Goal: Transaction & Acquisition: Obtain resource

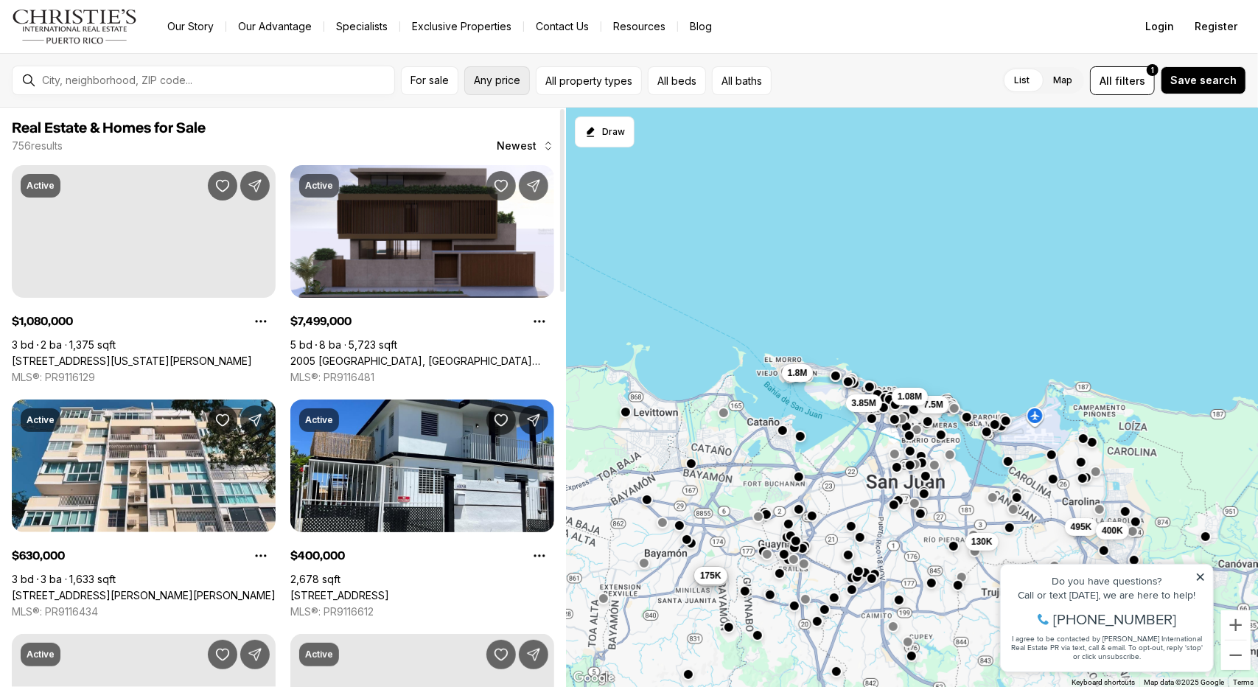
click at [498, 86] on button "Any price" at bounding box center [497, 80] width 66 height 29
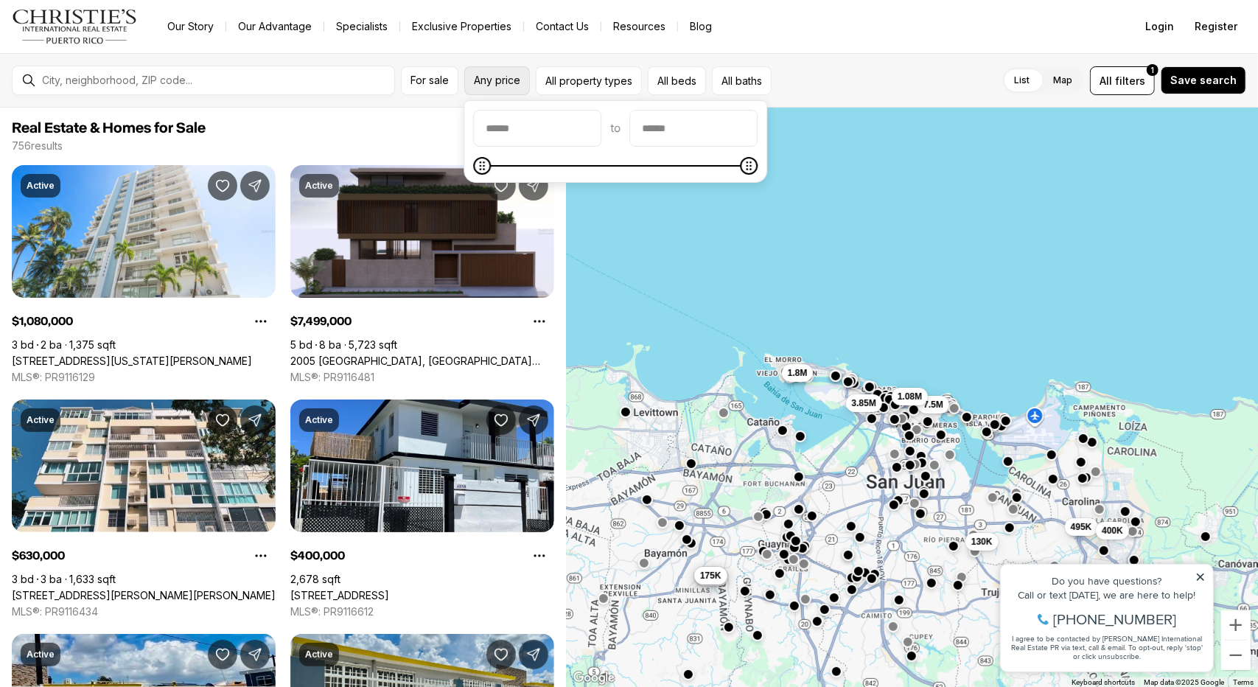
click at [519, 93] on button "Any price" at bounding box center [497, 80] width 66 height 29
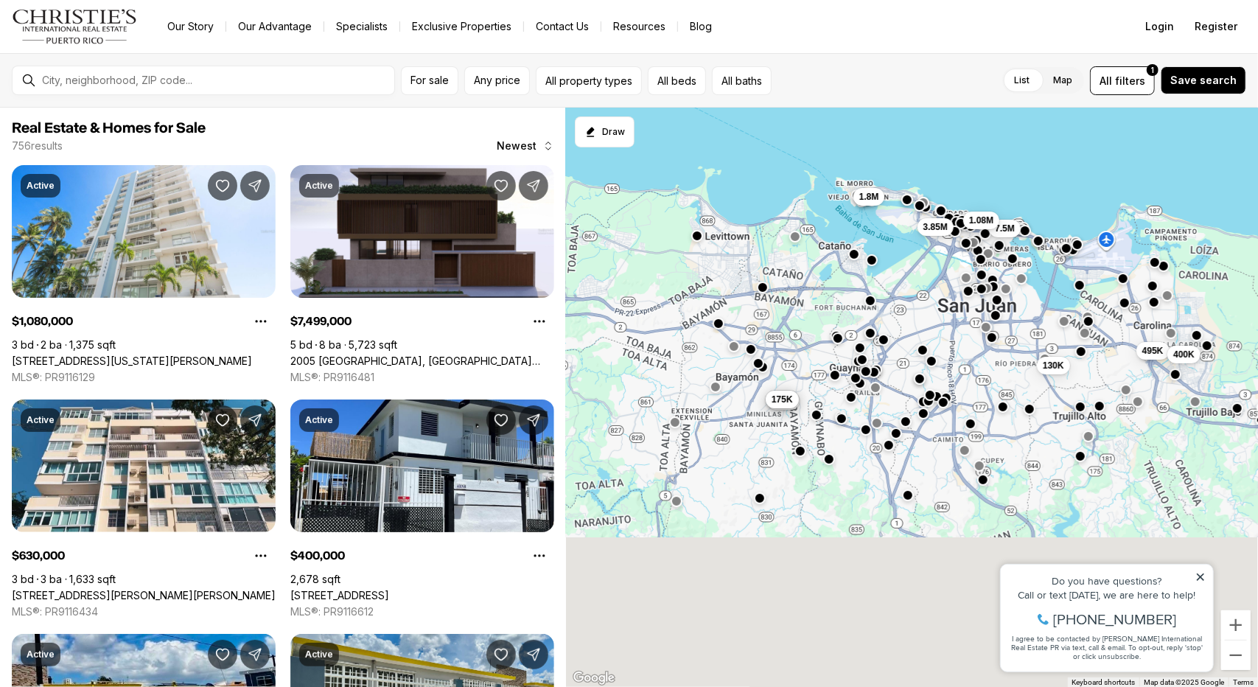
drag, startPoint x: 863, startPoint y: 481, endPoint x: 936, endPoint y: 301, distance: 193.7
click at [936, 301] on div "130K 495K 400K 7.5M 1.08M 175K 175K 175K 1.8M 3.85M" at bounding box center [912, 398] width 692 height 580
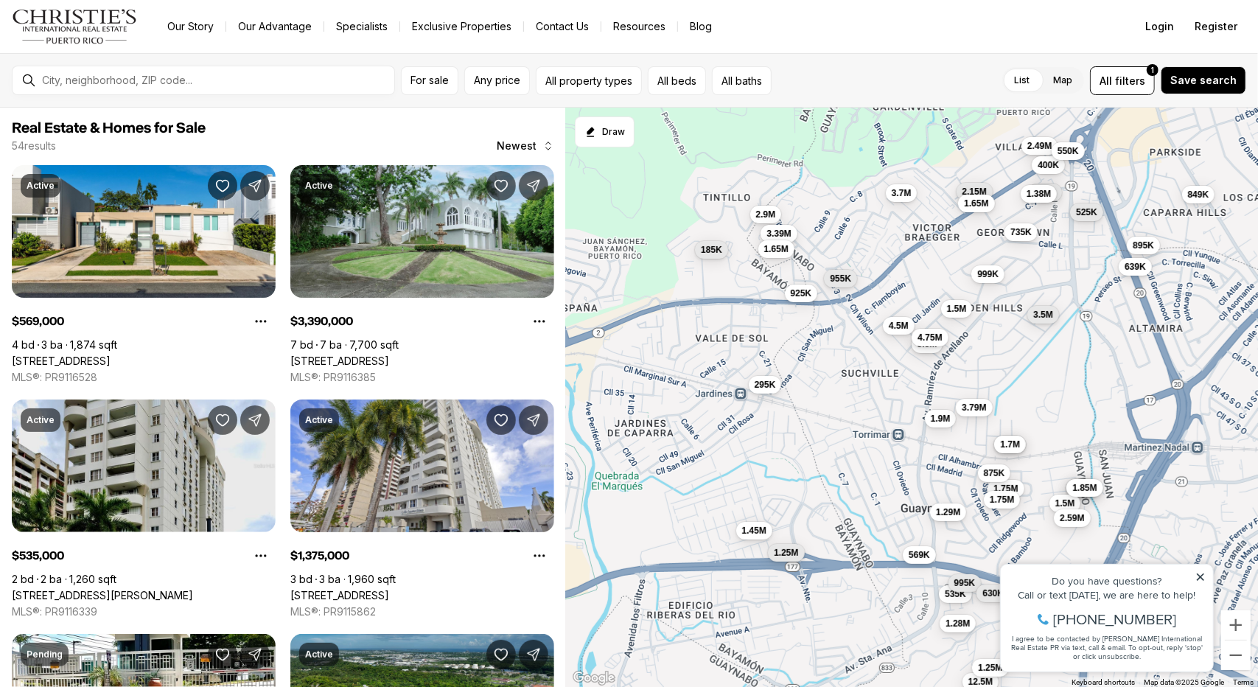
drag, startPoint x: 835, startPoint y: 368, endPoint x: 816, endPoint y: 378, distance: 21.4
click at [816, 379] on div "340K 1.38M 535K 315K 465K 895K 1.5M 900K 2.4M 1.5M 2.9M 3.39M 569K 1.75M 1.75M …" at bounding box center [912, 398] width 692 height 580
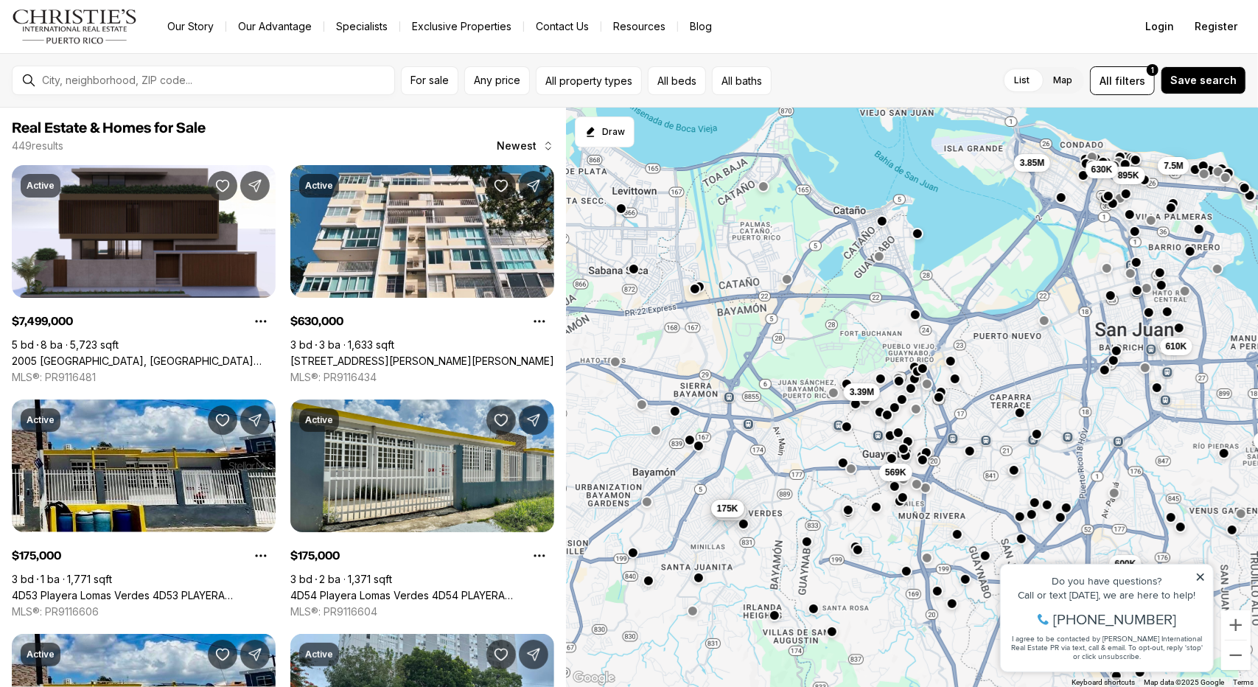
drag, startPoint x: 799, startPoint y: 383, endPoint x: 842, endPoint y: 429, distance: 63.1
click at [842, 429] on button "button" at bounding box center [846, 427] width 12 height 12
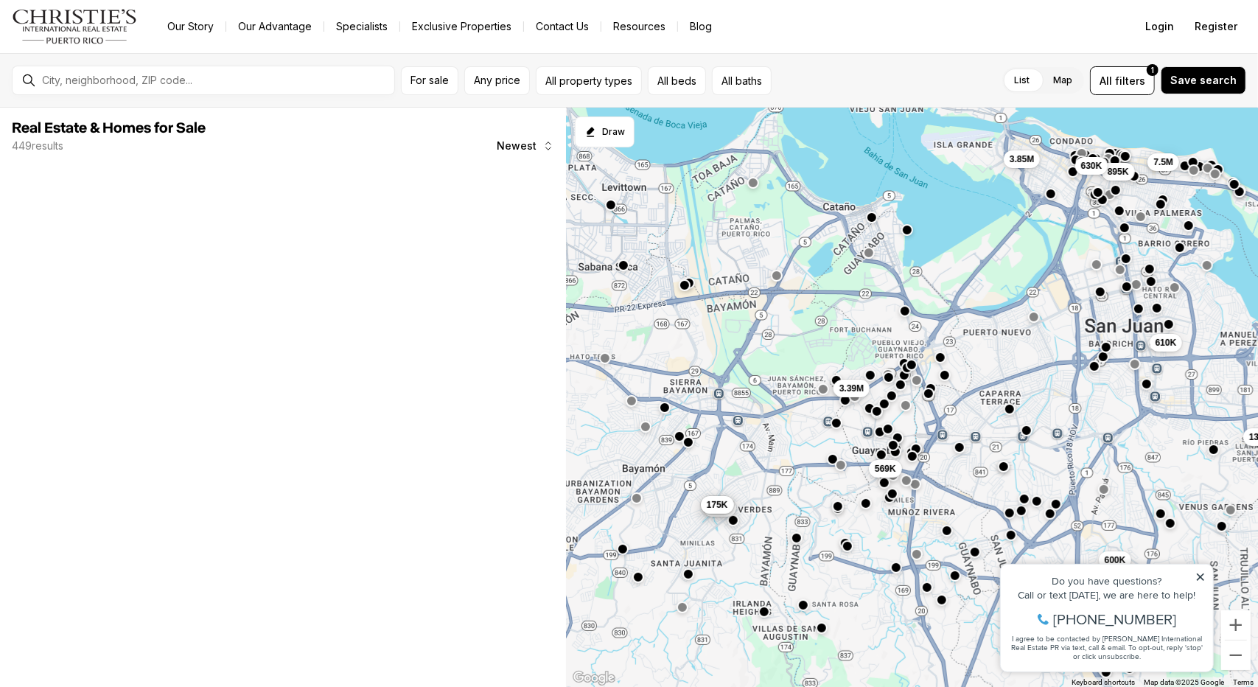
drag, startPoint x: 807, startPoint y: 390, endPoint x: 795, endPoint y: 388, distance: 12.0
click at [795, 388] on div "3.39M 569K 600K 130K 610K 895K 7.5M 630K 175K 175K 175K 3.85M" at bounding box center [912, 398] width 692 height 580
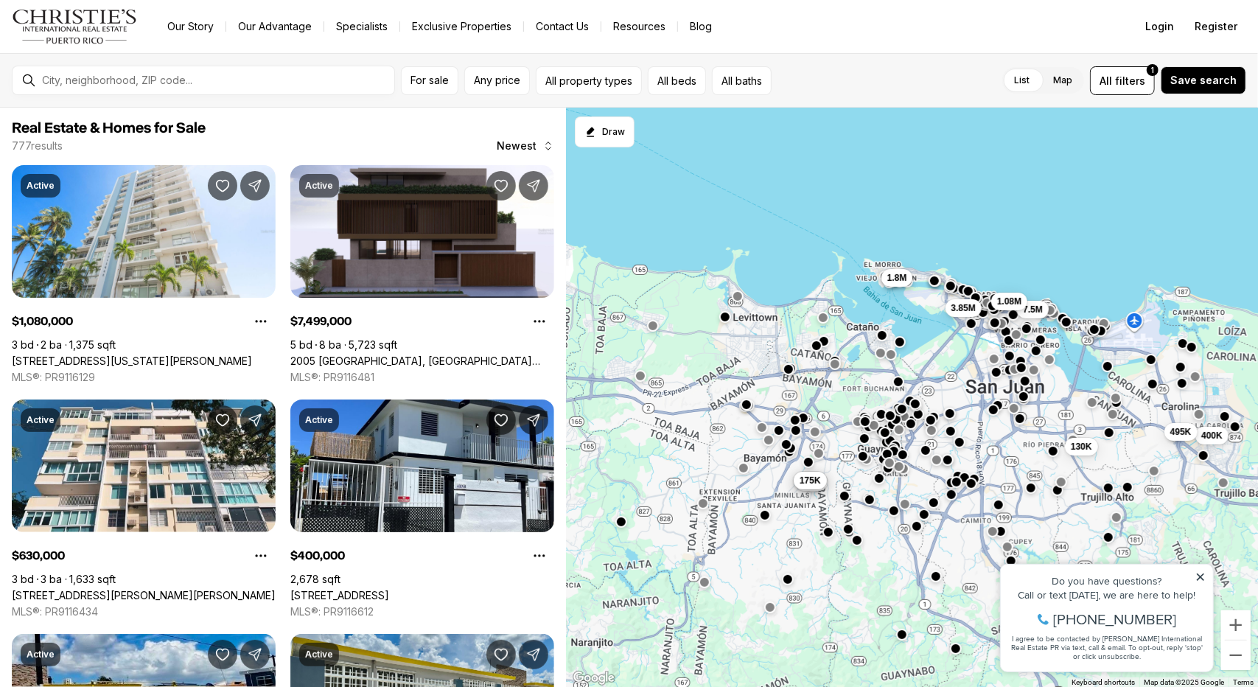
drag, startPoint x: 683, startPoint y: 463, endPoint x: 732, endPoint y: 423, distance: 63.9
click at [732, 423] on div "130K 7.5M 3.85M 1.08M 175K 175K 175K 1.8M 400K 495K" at bounding box center [912, 398] width 692 height 580
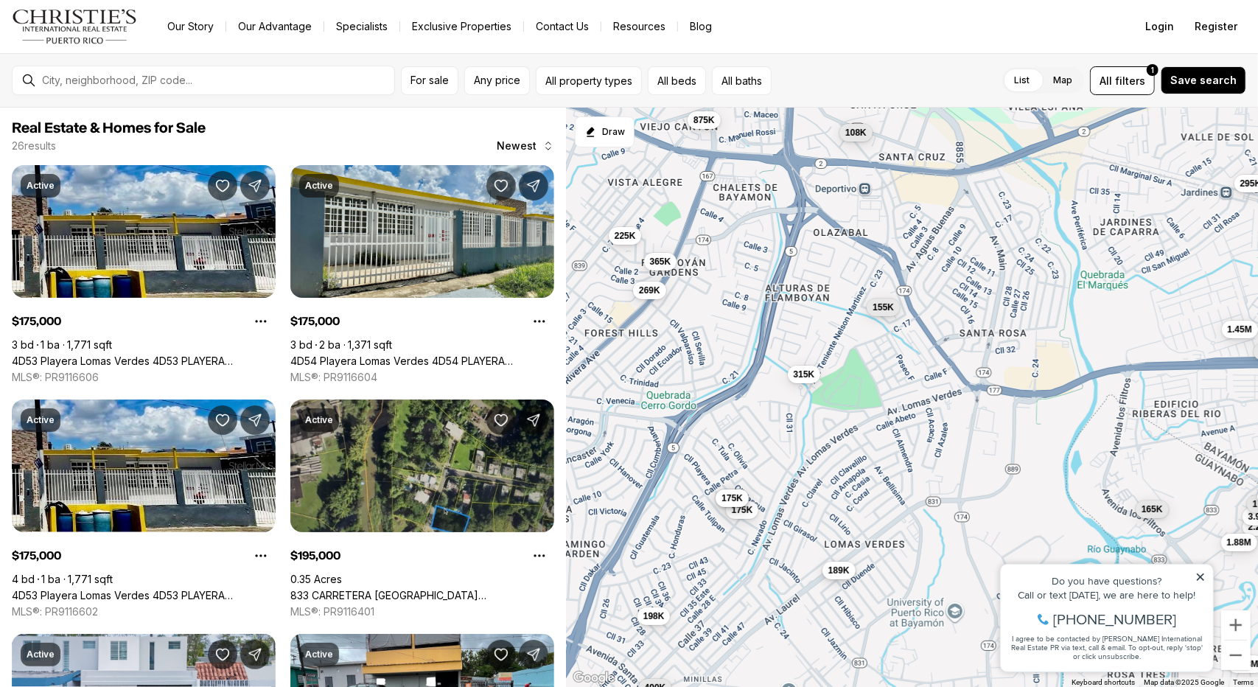
click at [838, 566] on span "189K" at bounding box center [837, 570] width 21 height 12
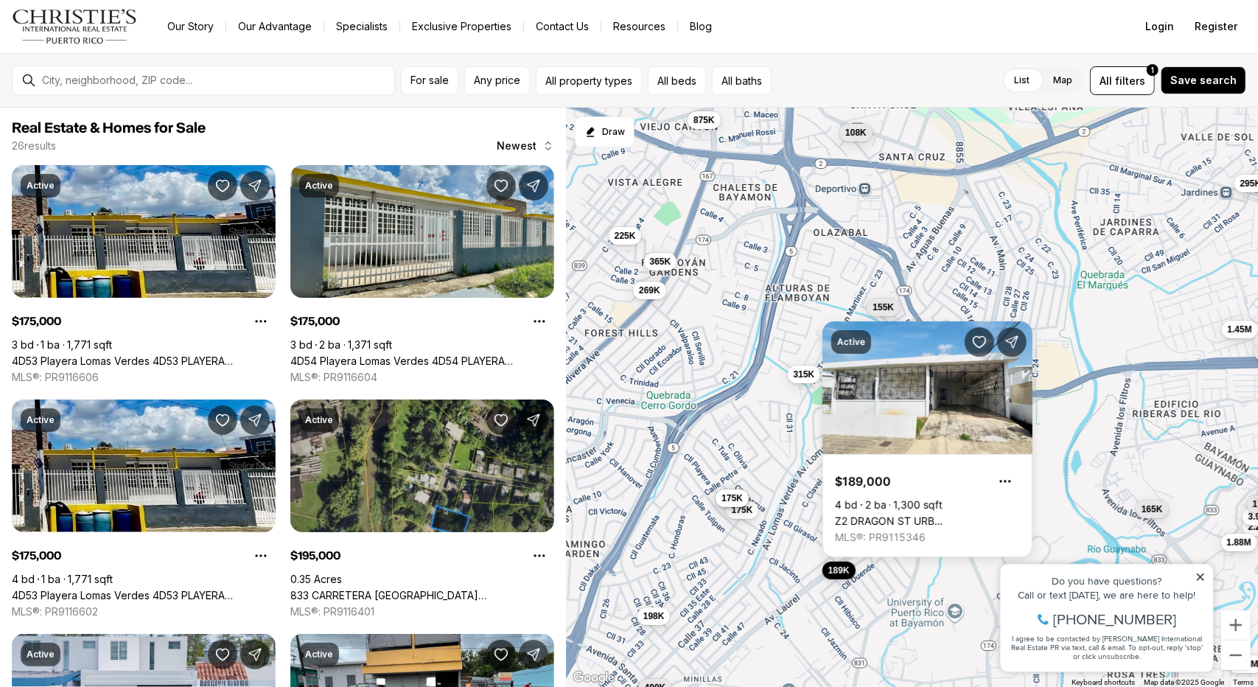
click at [951, 575] on div "295K 875K 108K 269K 365K 155K 315K 1.25M 1.45M 225K 175K 175K 175K 189K 195K 2.…" at bounding box center [912, 398] width 692 height 580
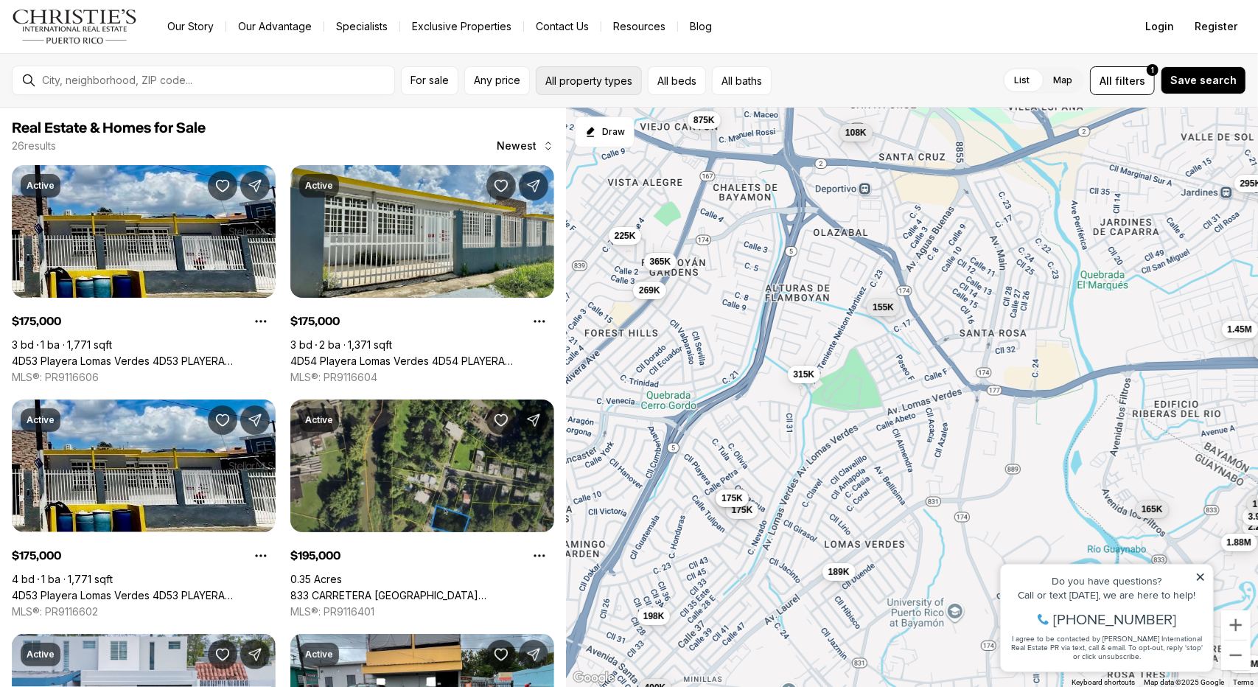
click at [612, 91] on button "All property types" at bounding box center [589, 80] width 106 height 29
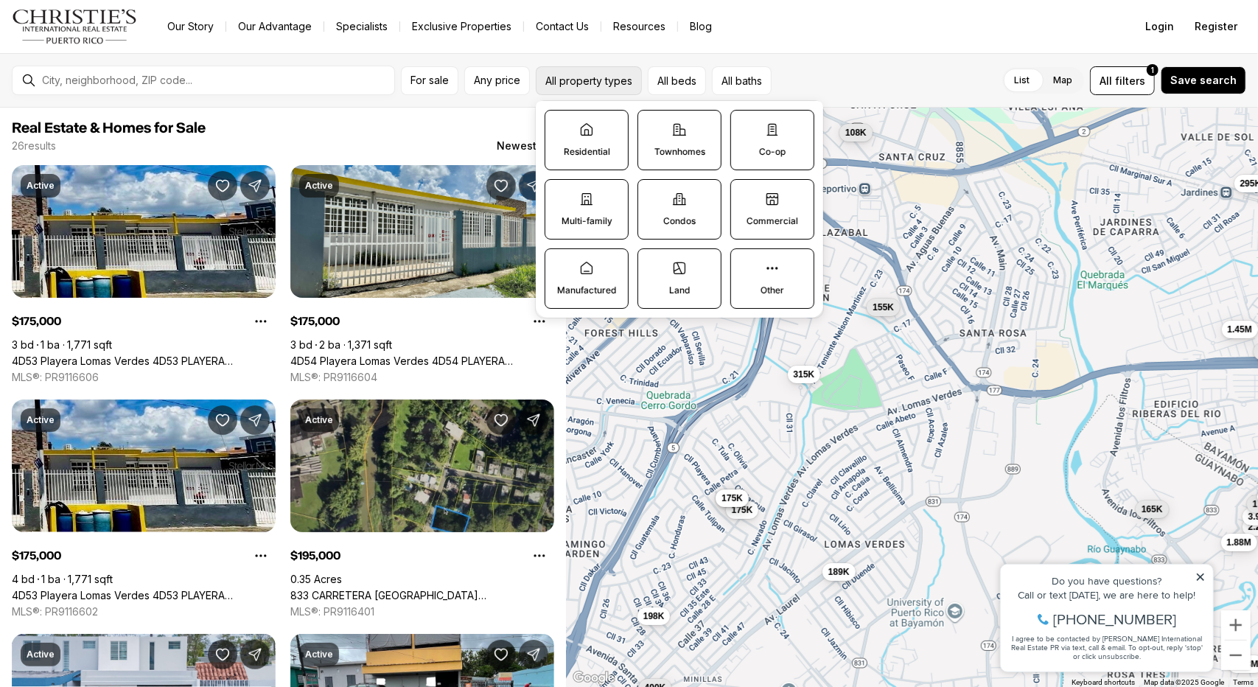
click at [615, 78] on button "All property types" at bounding box center [589, 80] width 106 height 29
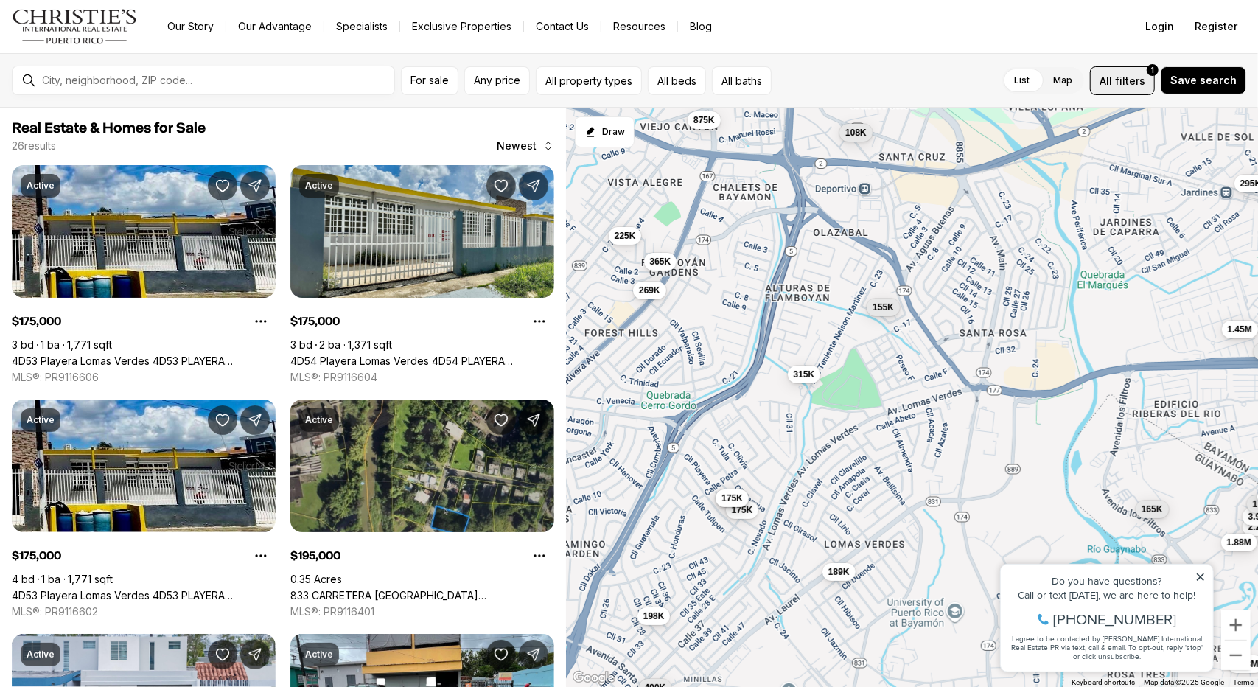
click at [1112, 88] on button "All filters 1" at bounding box center [1122, 80] width 65 height 29
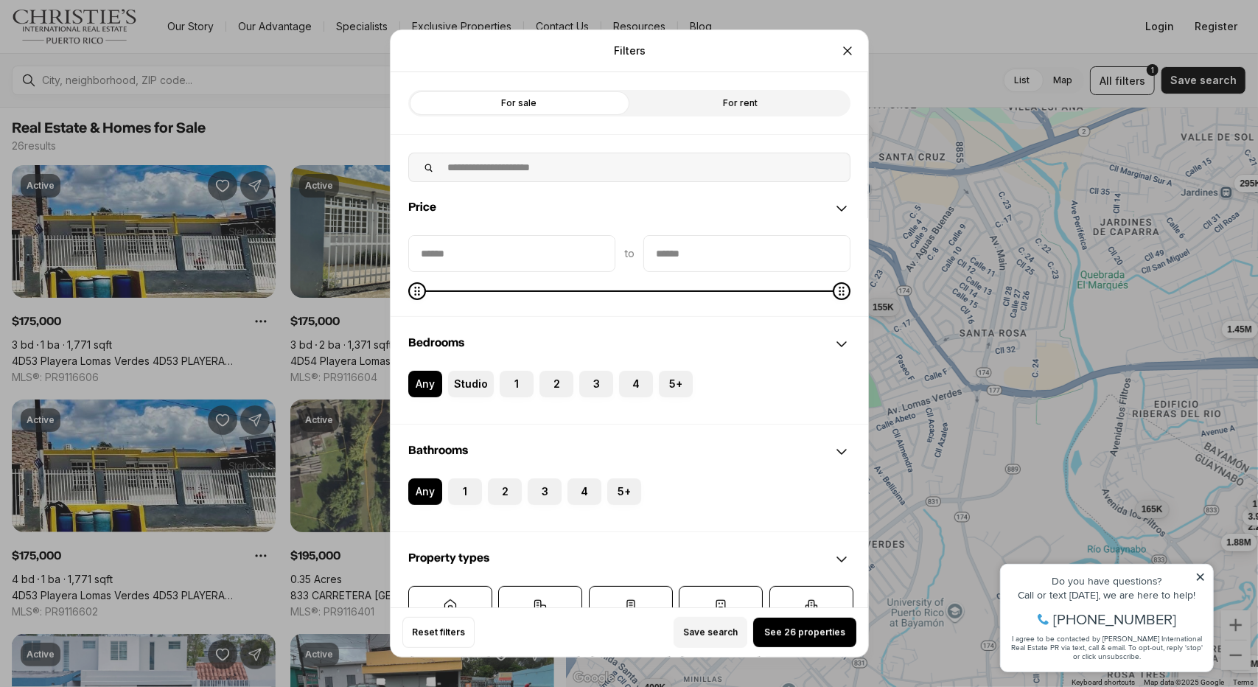
click at [721, 105] on label "For rent" at bounding box center [739, 103] width 221 height 27
click at [828, 637] on span "See 7 properties" at bounding box center [804, 632] width 75 height 12
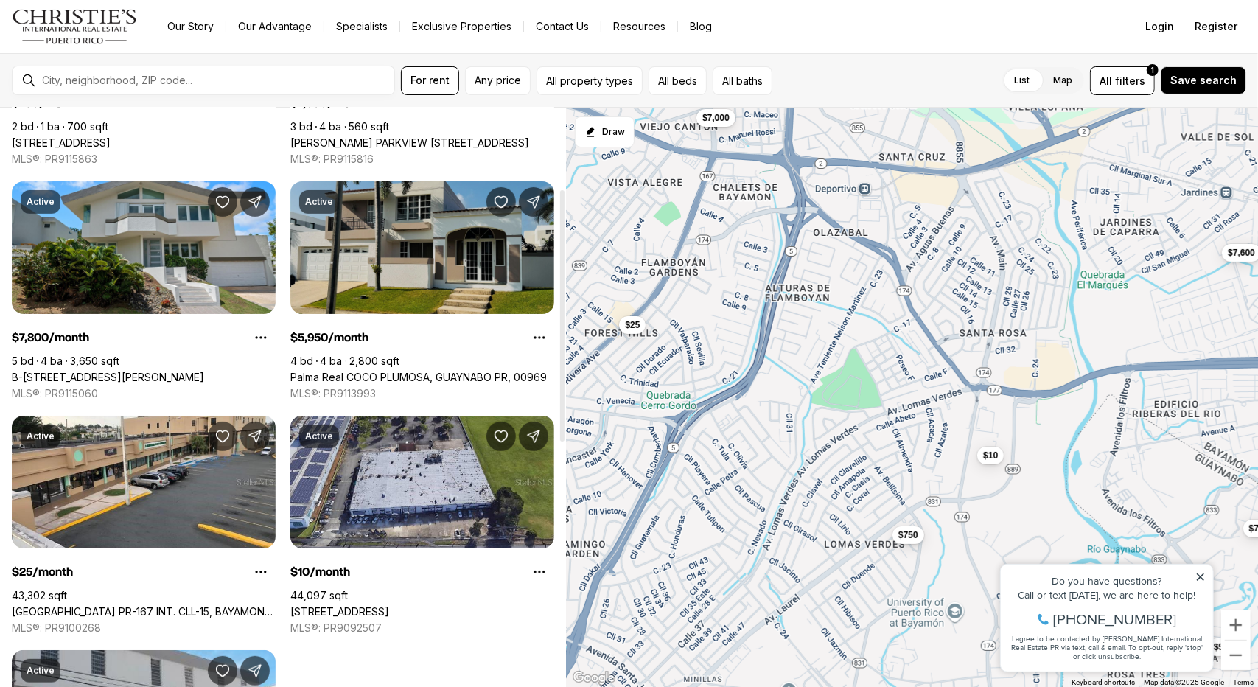
scroll to position [220, 0]
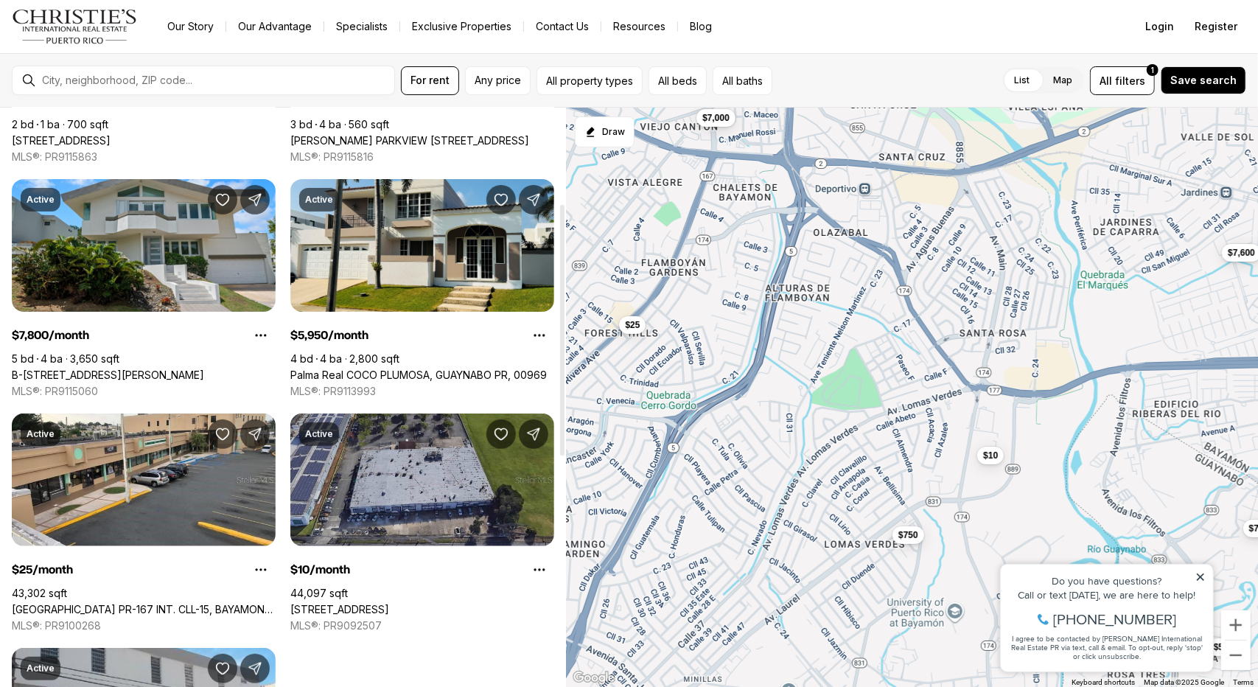
click at [389, 603] on link "[STREET_ADDRESS]" at bounding box center [339, 609] width 99 height 13
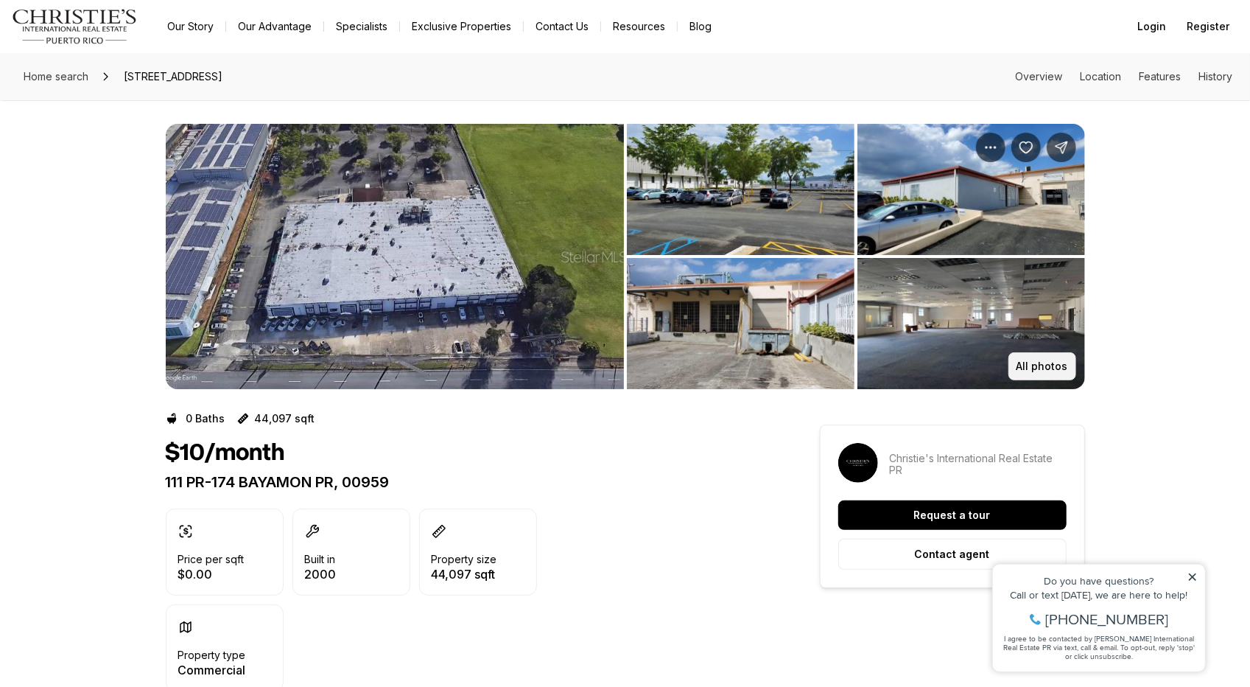
click at [1017, 354] on button "All photos" at bounding box center [1043, 366] width 68 height 28
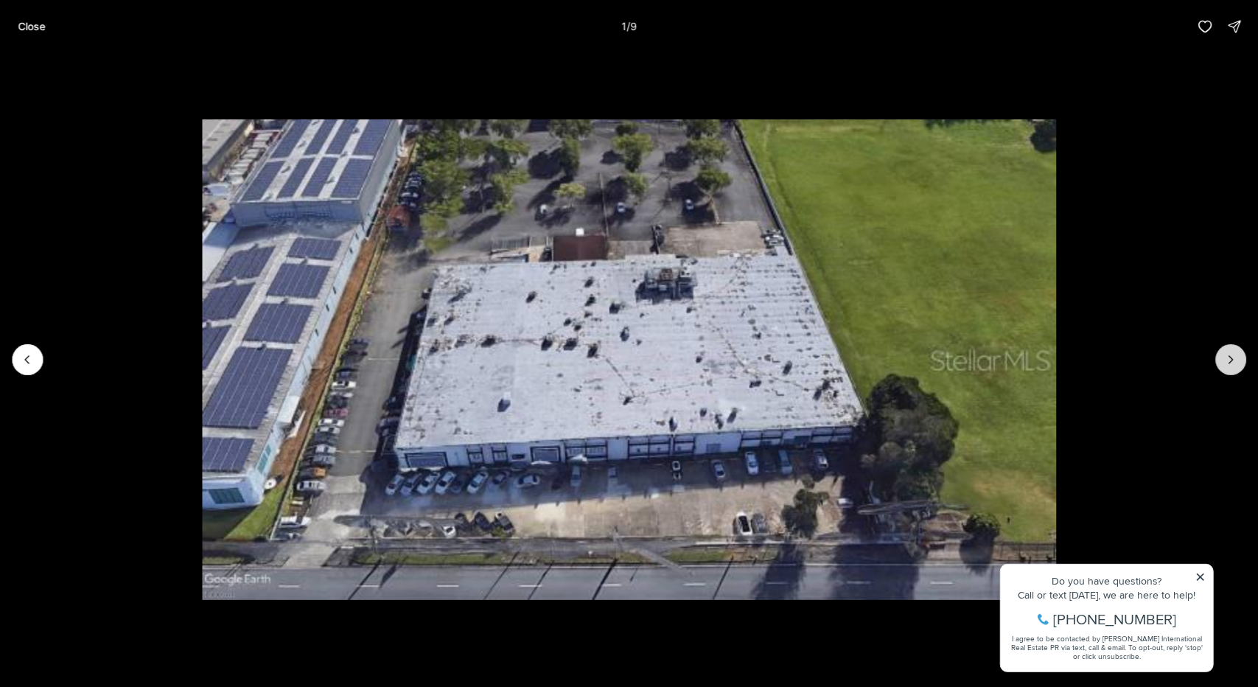
click at [1238, 360] on button "Next slide" at bounding box center [1230, 359] width 31 height 31
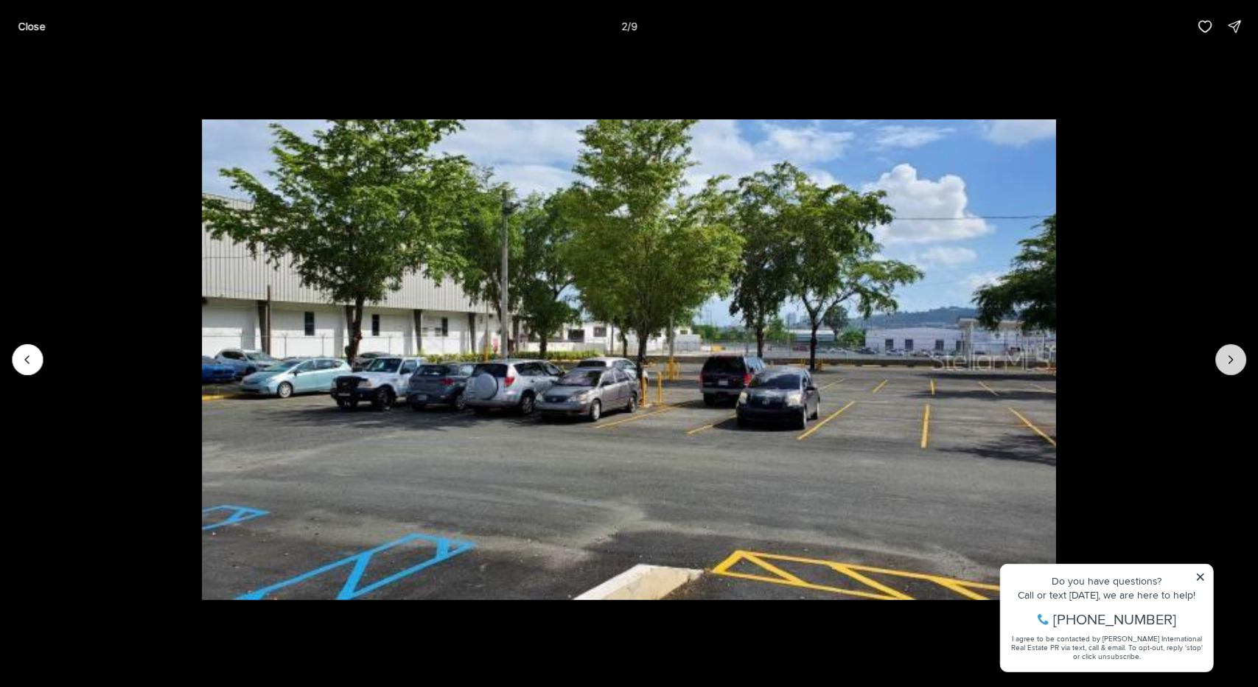
click at [1238, 360] on button "Next slide" at bounding box center [1230, 359] width 31 height 31
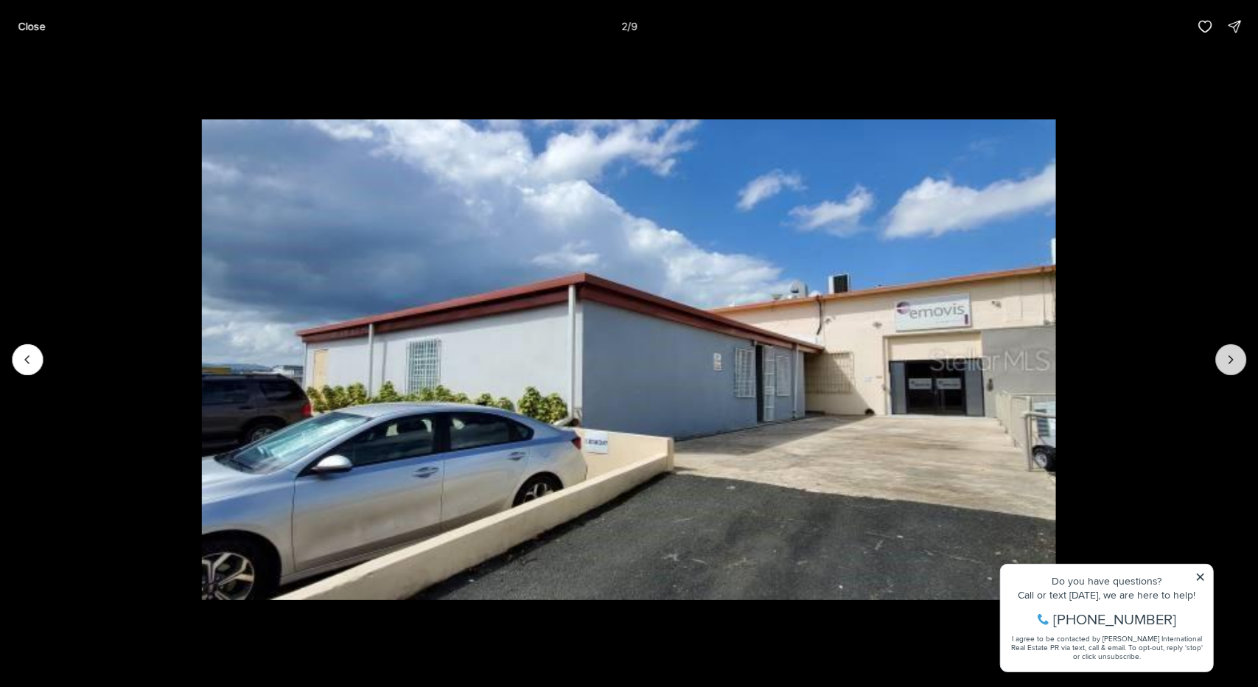
click at [1238, 360] on button "Next slide" at bounding box center [1230, 359] width 31 height 31
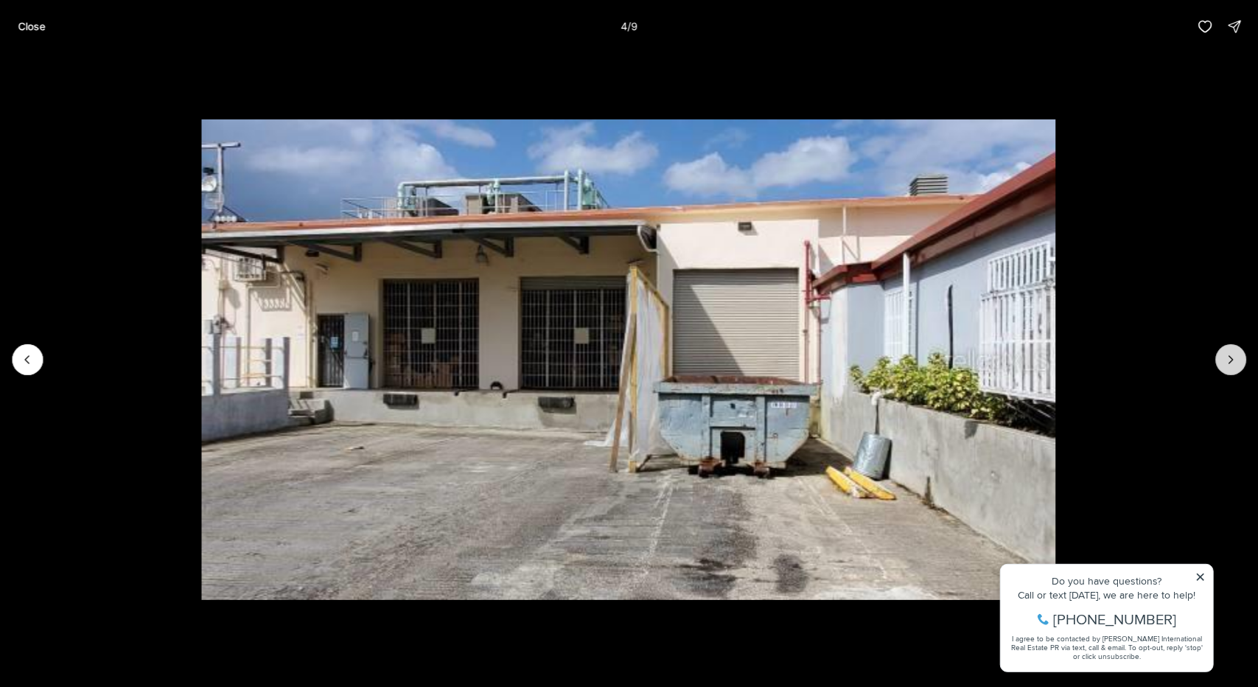
click at [1238, 360] on button "Next slide" at bounding box center [1230, 359] width 31 height 31
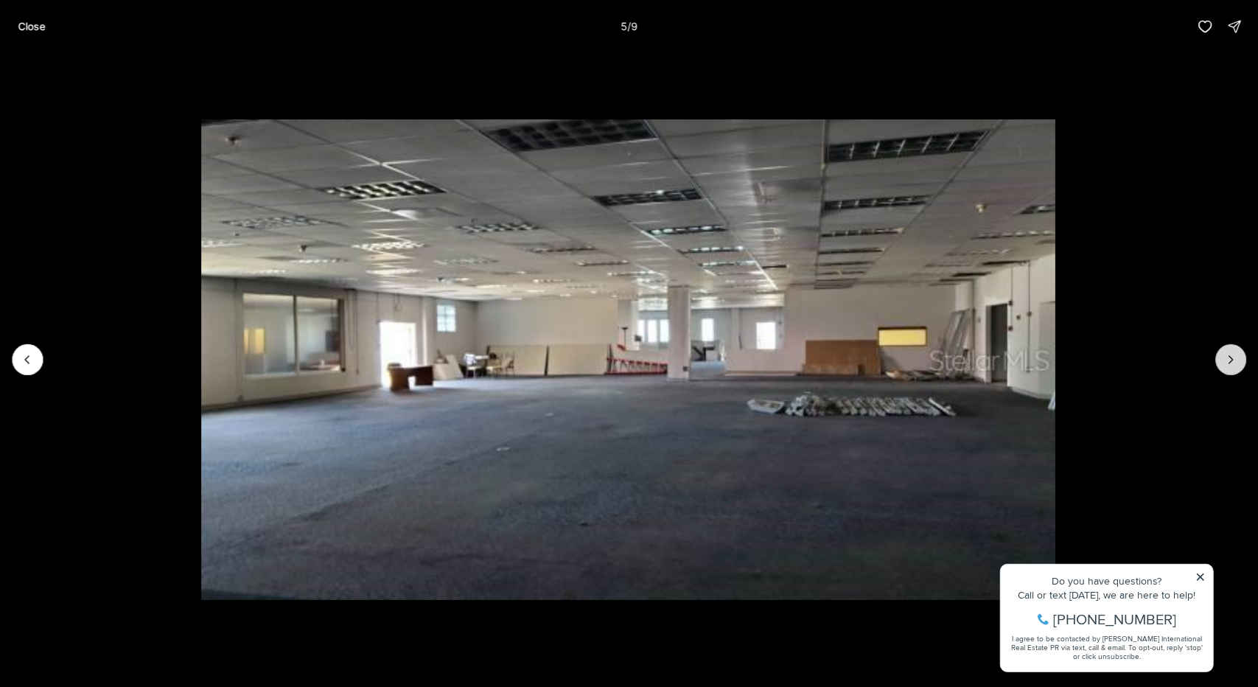
click at [1238, 360] on button "Next slide" at bounding box center [1230, 359] width 31 height 31
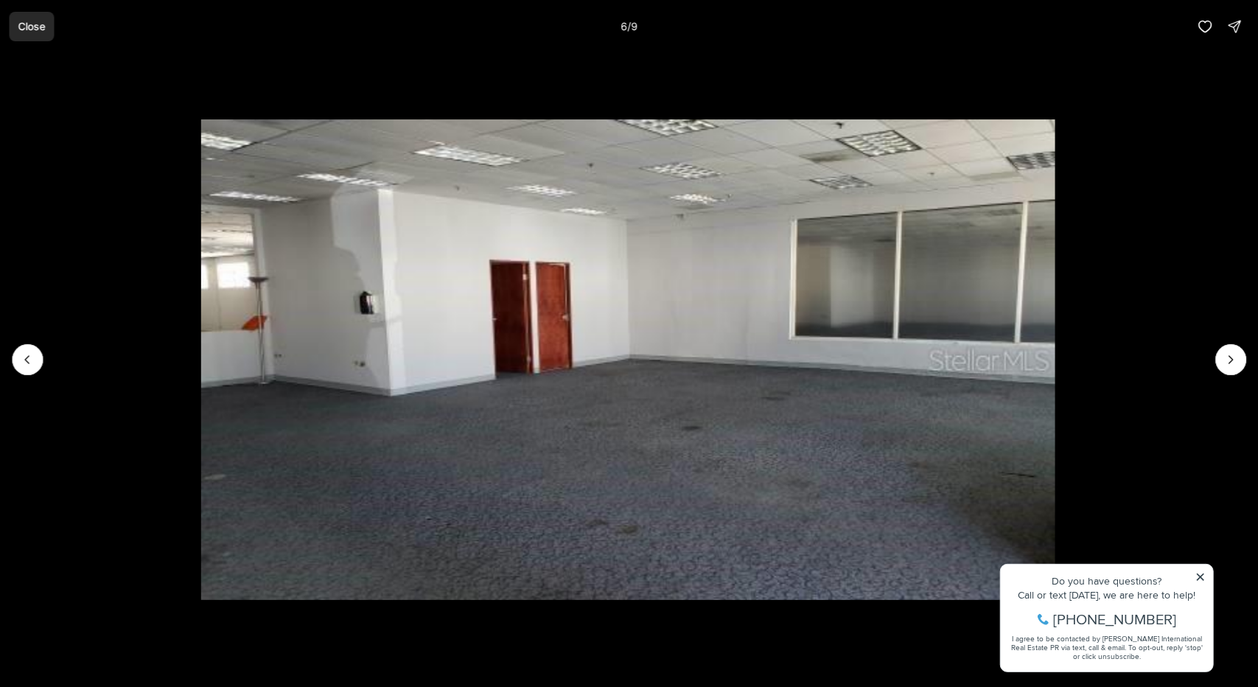
click at [30, 30] on p "Close" at bounding box center [31, 27] width 27 height 12
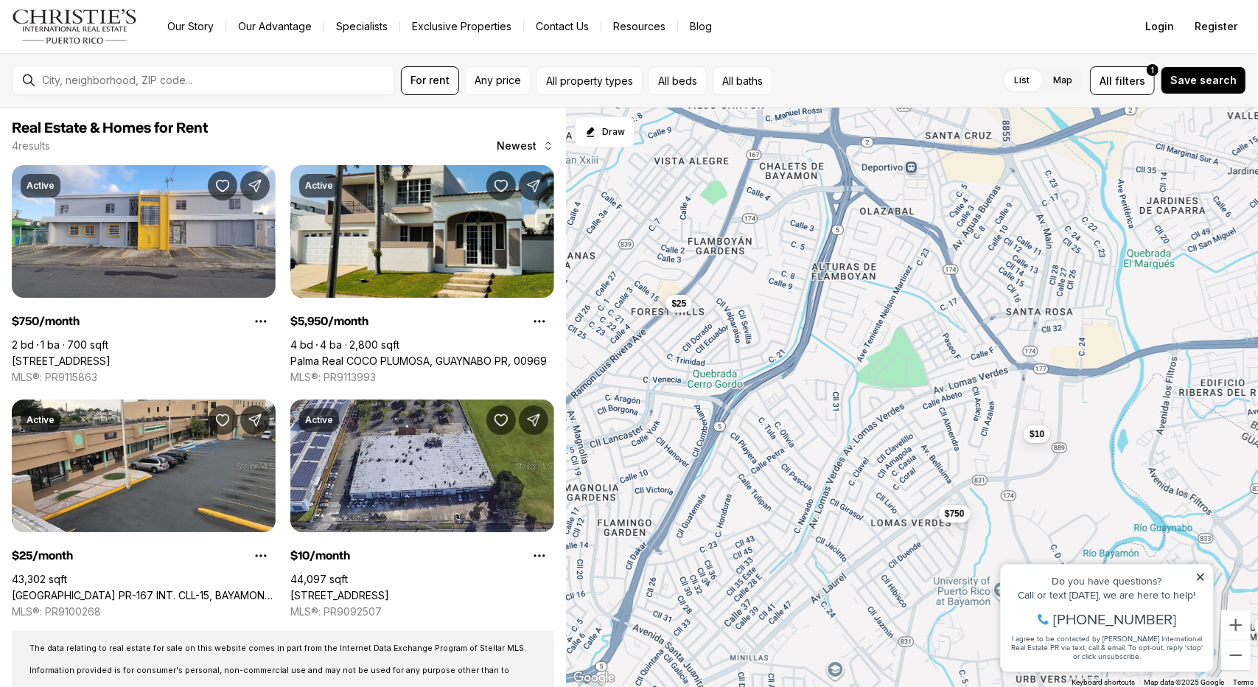
click at [1196, 576] on icon at bounding box center [1199, 576] width 10 height 10
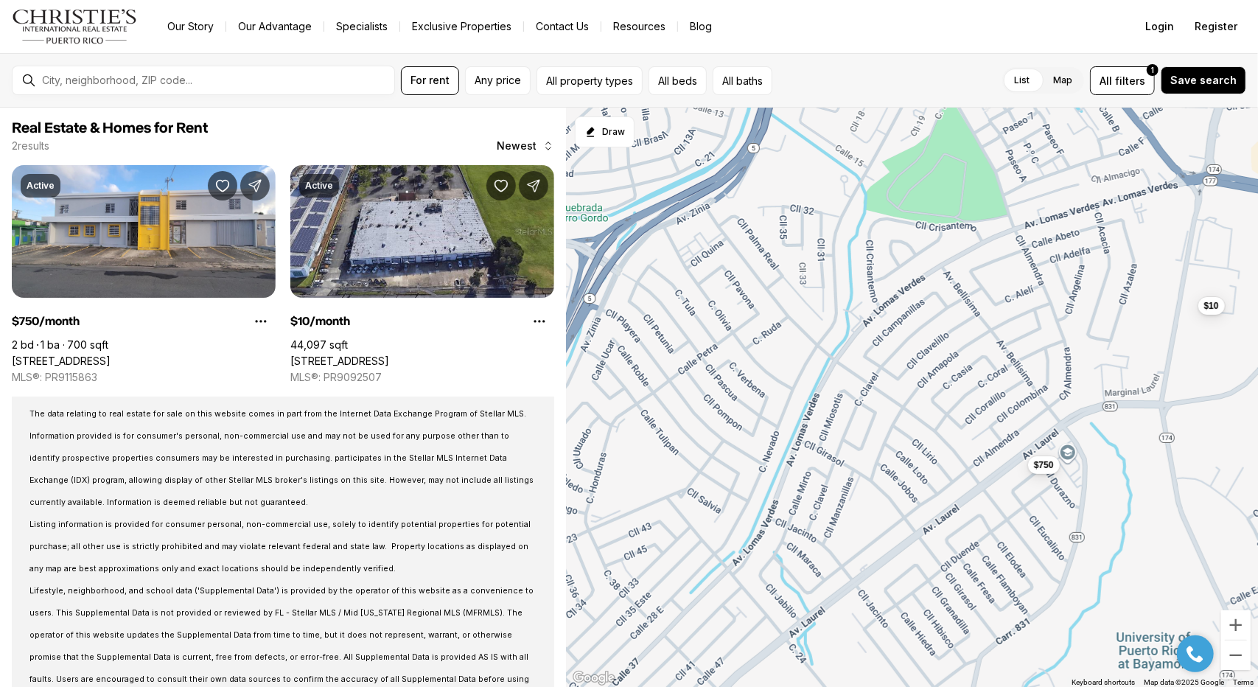
drag, startPoint x: 861, startPoint y: 505, endPoint x: 967, endPoint y: 430, distance: 130.0
click at [967, 430] on div "$750 $10" at bounding box center [912, 398] width 692 height 580
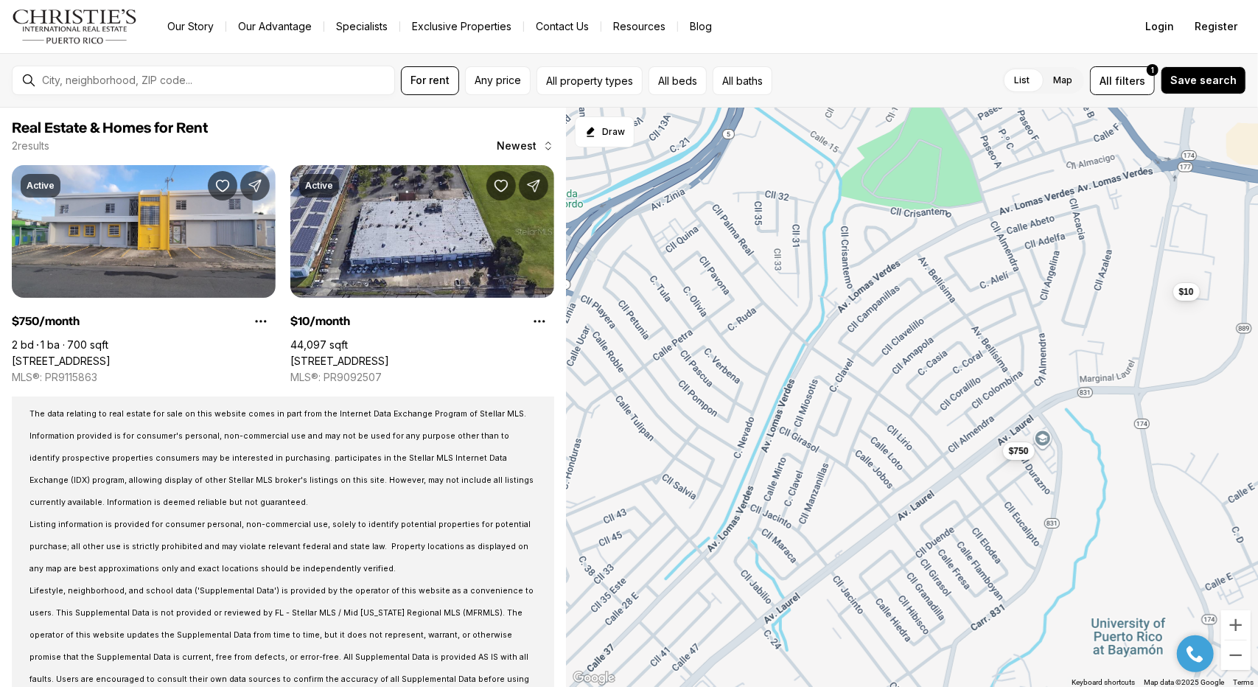
drag, startPoint x: 909, startPoint y: 486, endPoint x: 854, endPoint y: 458, distance: 61.6
click at [854, 458] on div "$750 $10" at bounding box center [912, 398] width 692 height 580
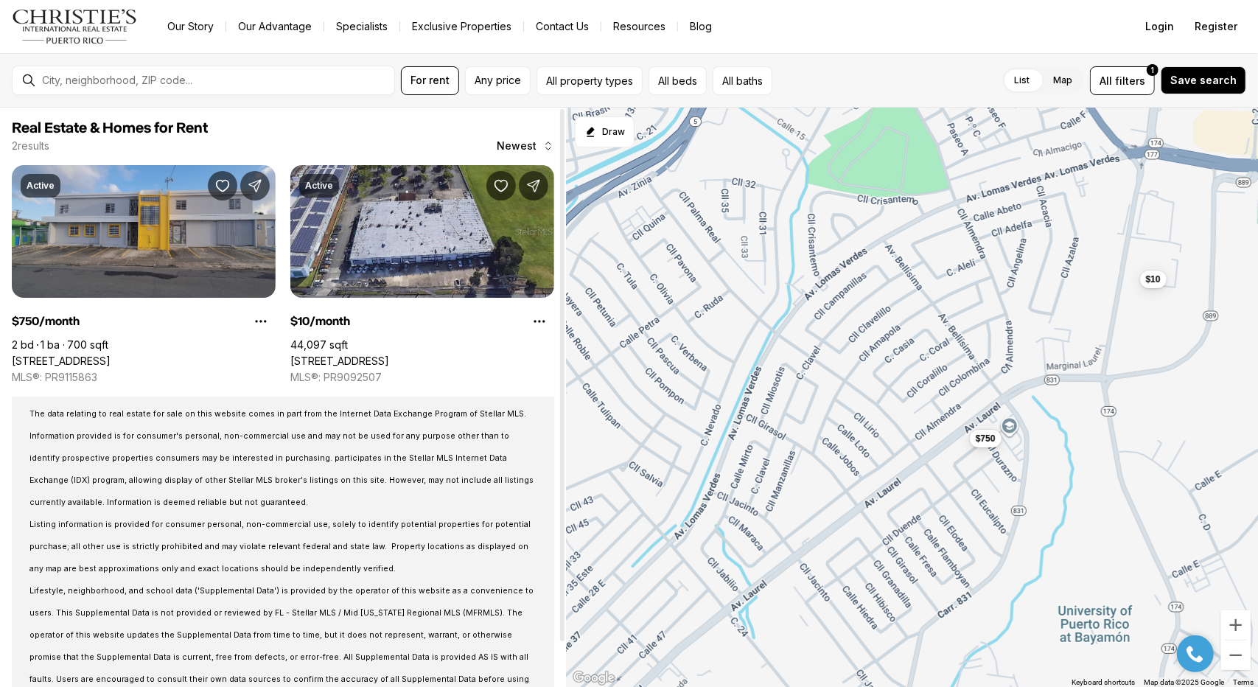
click at [111, 354] on link "[STREET_ADDRESS]" at bounding box center [61, 360] width 99 height 13
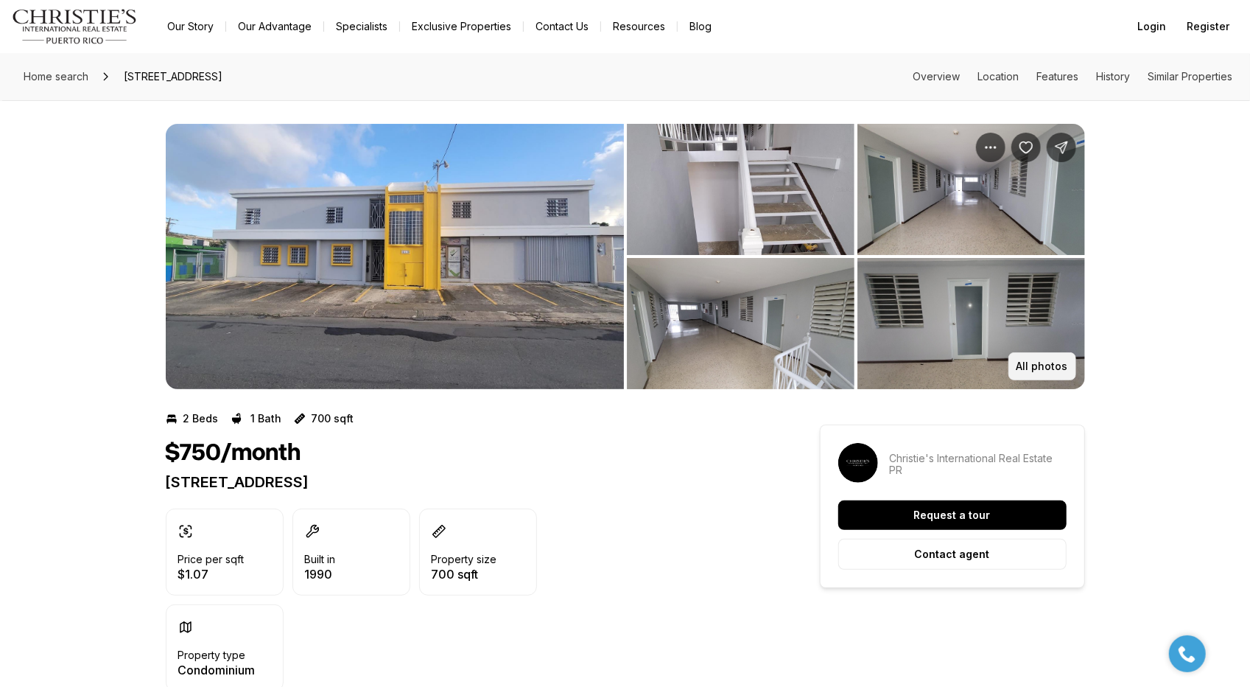
click at [1054, 357] on button "All photos" at bounding box center [1043, 366] width 68 height 28
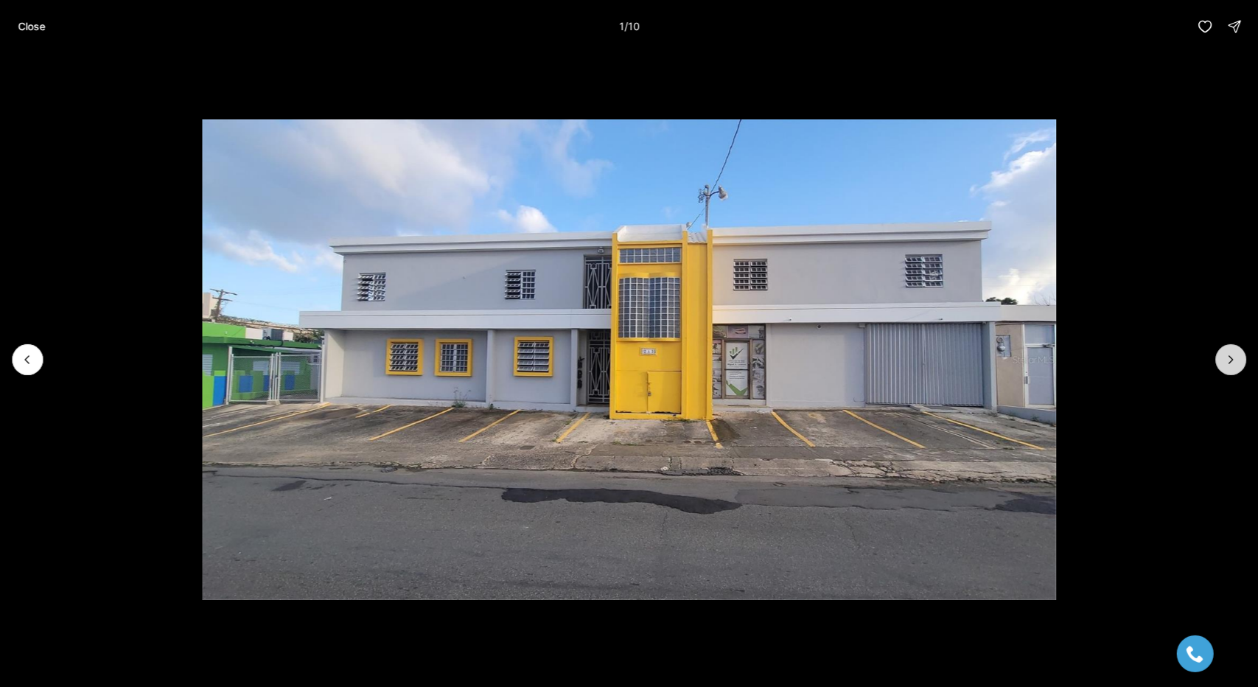
click at [1230, 362] on icon "Next slide" at bounding box center [1231, 359] width 4 height 7
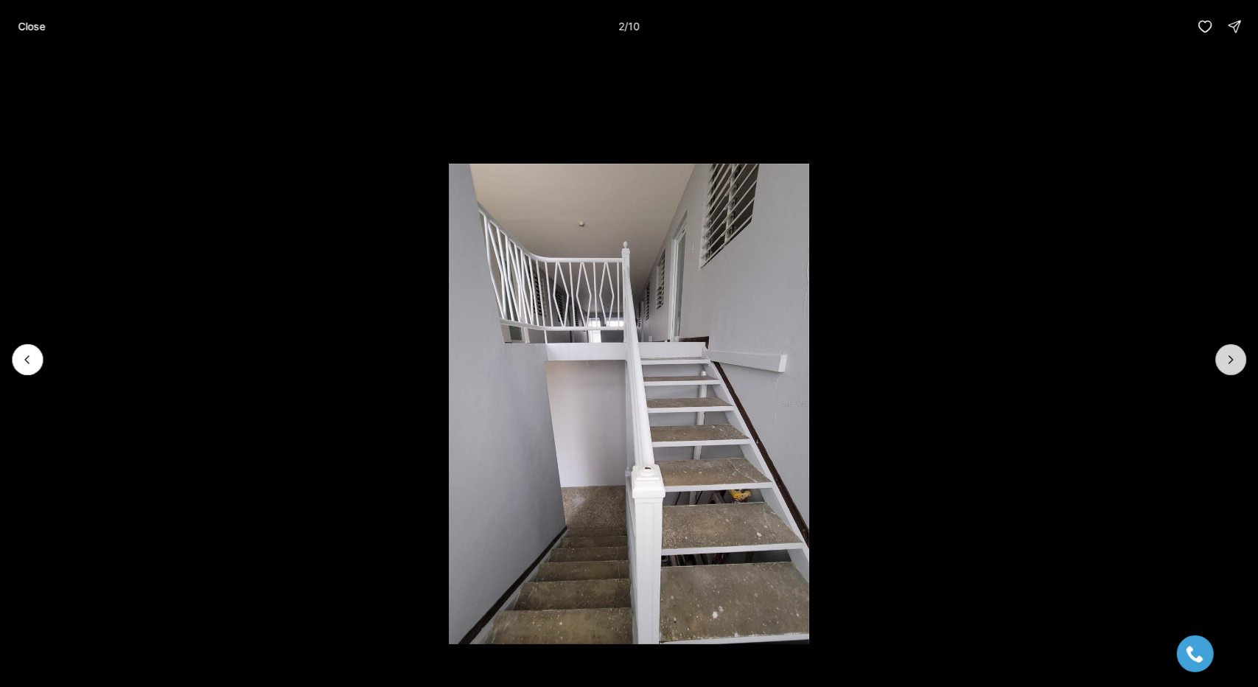
click at [1236, 360] on icon "Next slide" at bounding box center [1230, 359] width 15 height 15
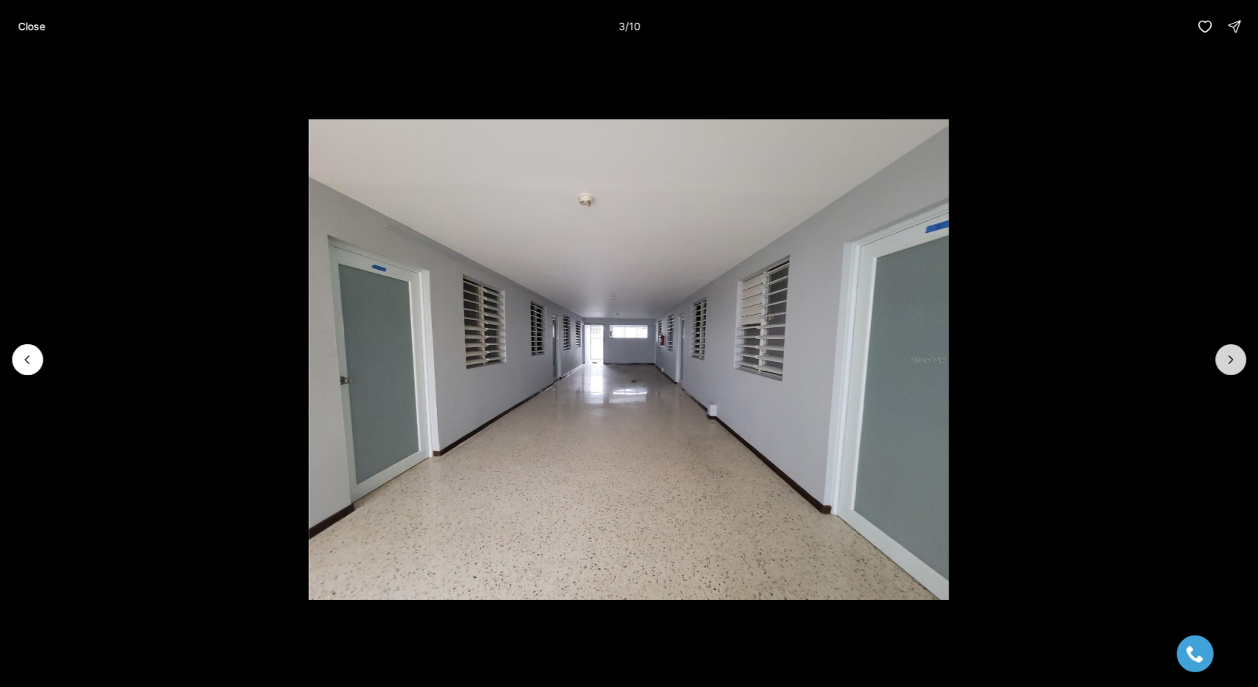
click at [1234, 358] on icon "Next slide" at bounding box center [1230, 359] width 15 height 15
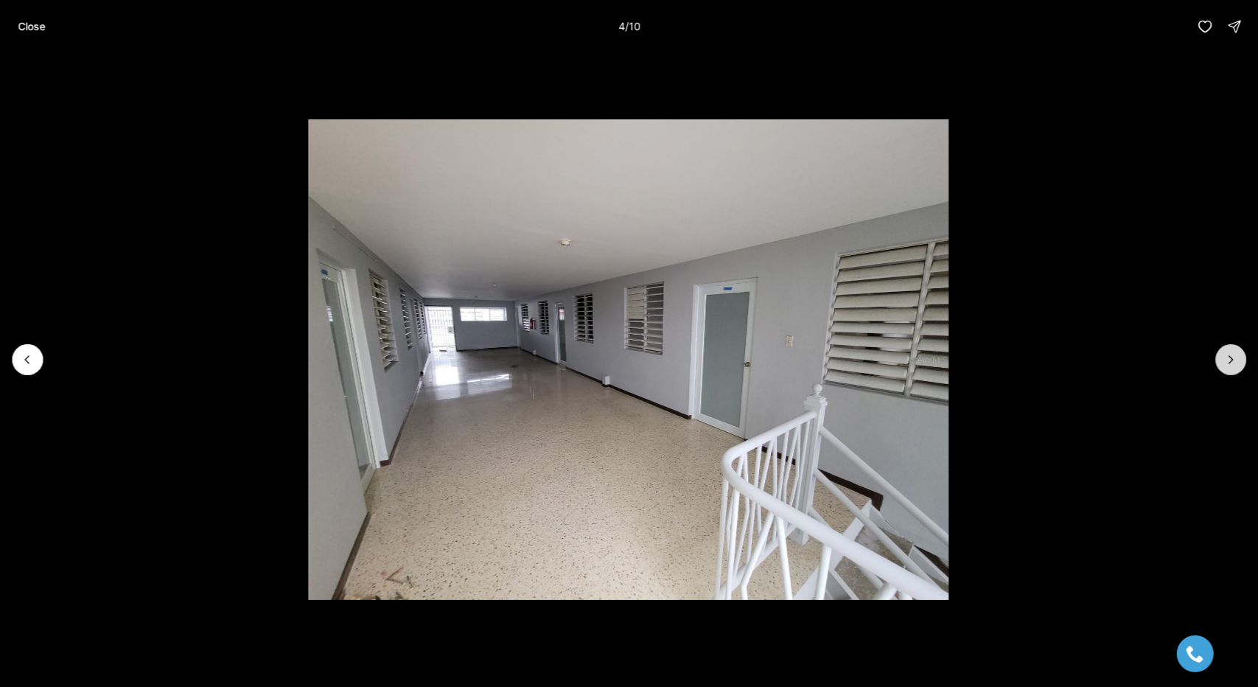
click at [1234, 358] on icon "Next slide" at bounding box center [1230, 359] width 15 height 15
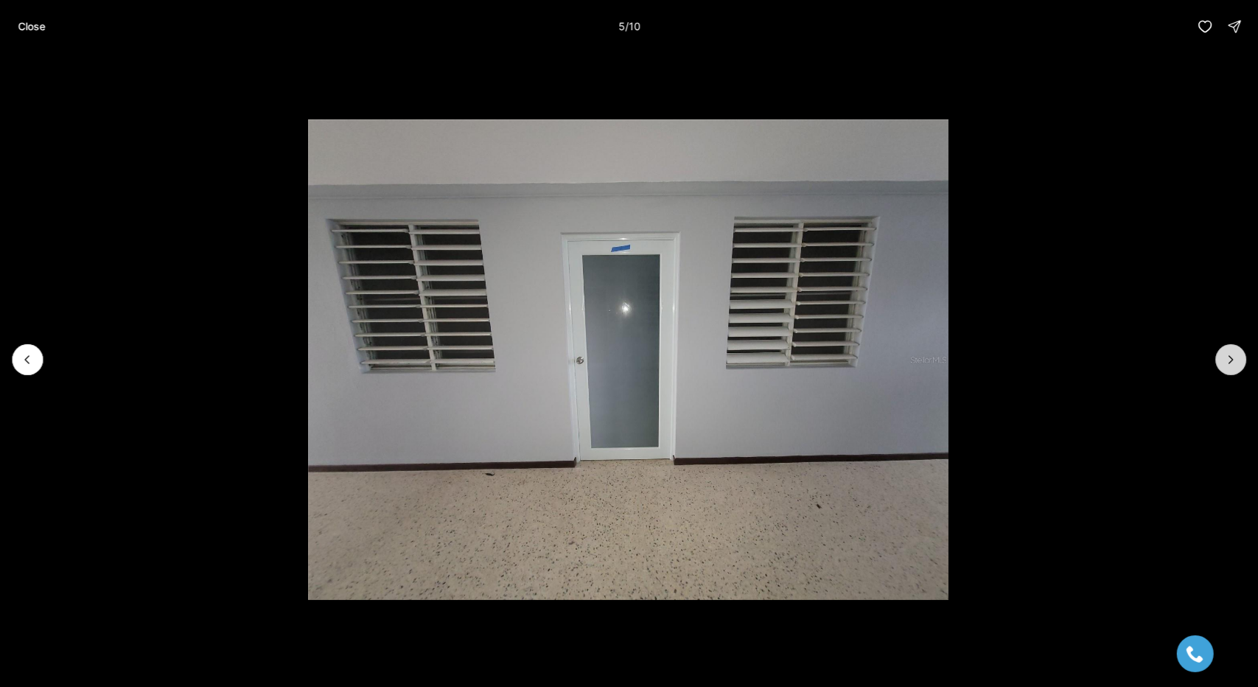
click at [1234, 358] on icon "Next slide" at bounding box center [1230, 359] width 15 height 15
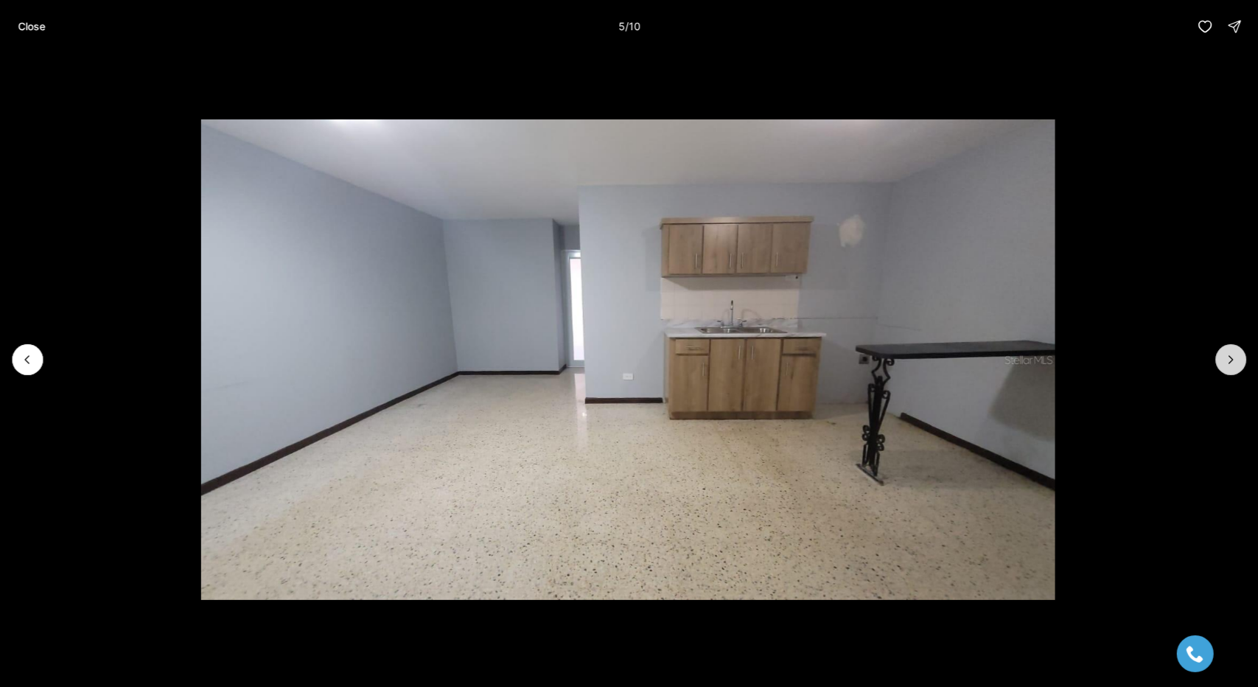
click at [1234, 358] on icon "Next slide" at bounding box center [1230, 359] width 15 height 15
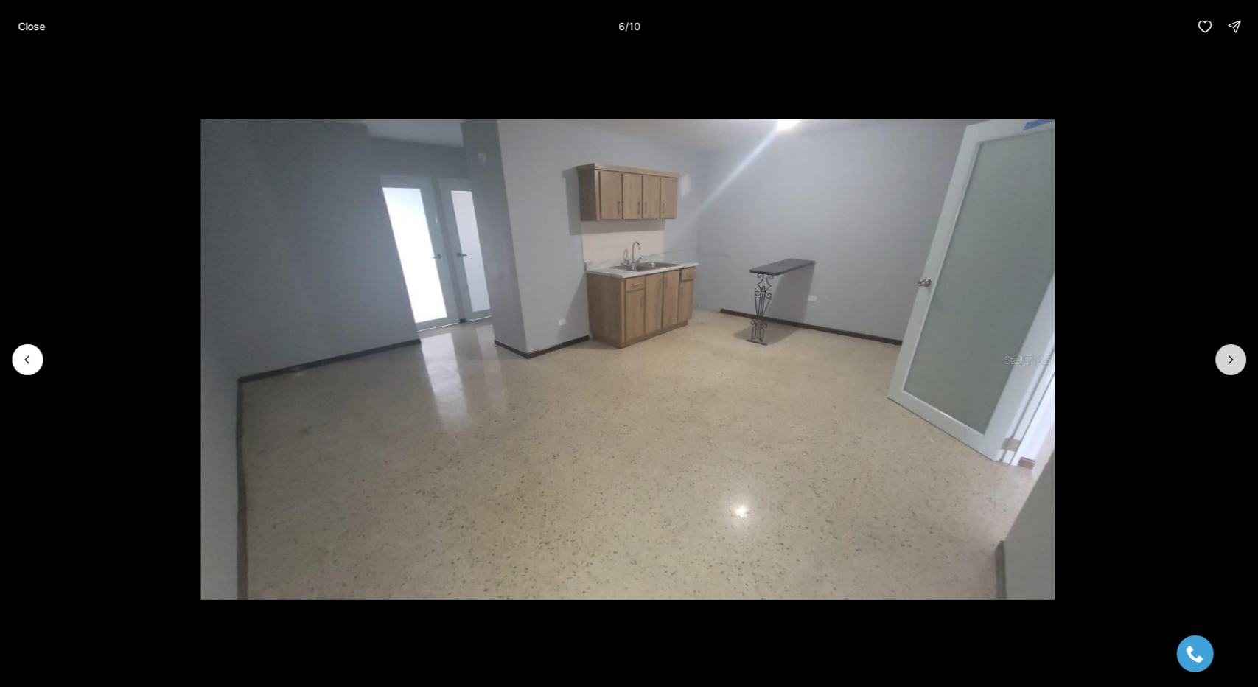
click at [1234, 358] on icon "Next slide" at bounding box center [1230, 359] width 15 height 15
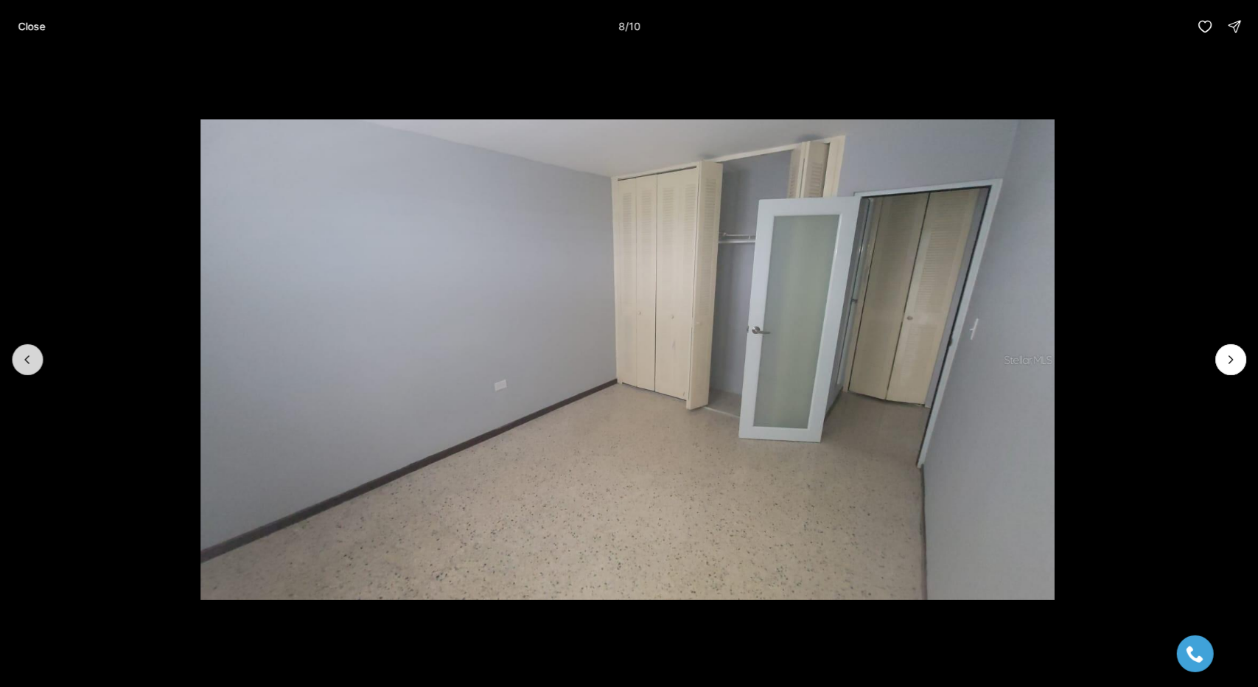
click at [40, 360] on button "Previous slide" at bounding box center [27, 359] width 31 height 31
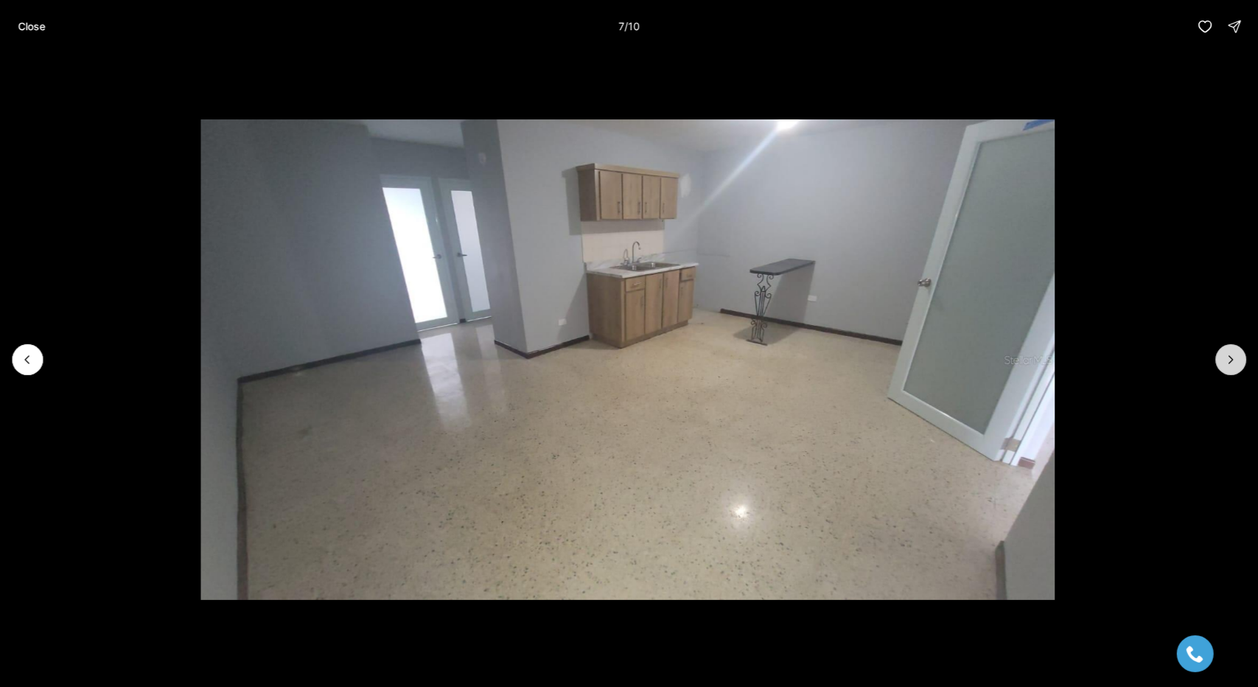
click at [1224, 356] on icon "Next slide" at bounding box center [1230, 359] width 15 height 15
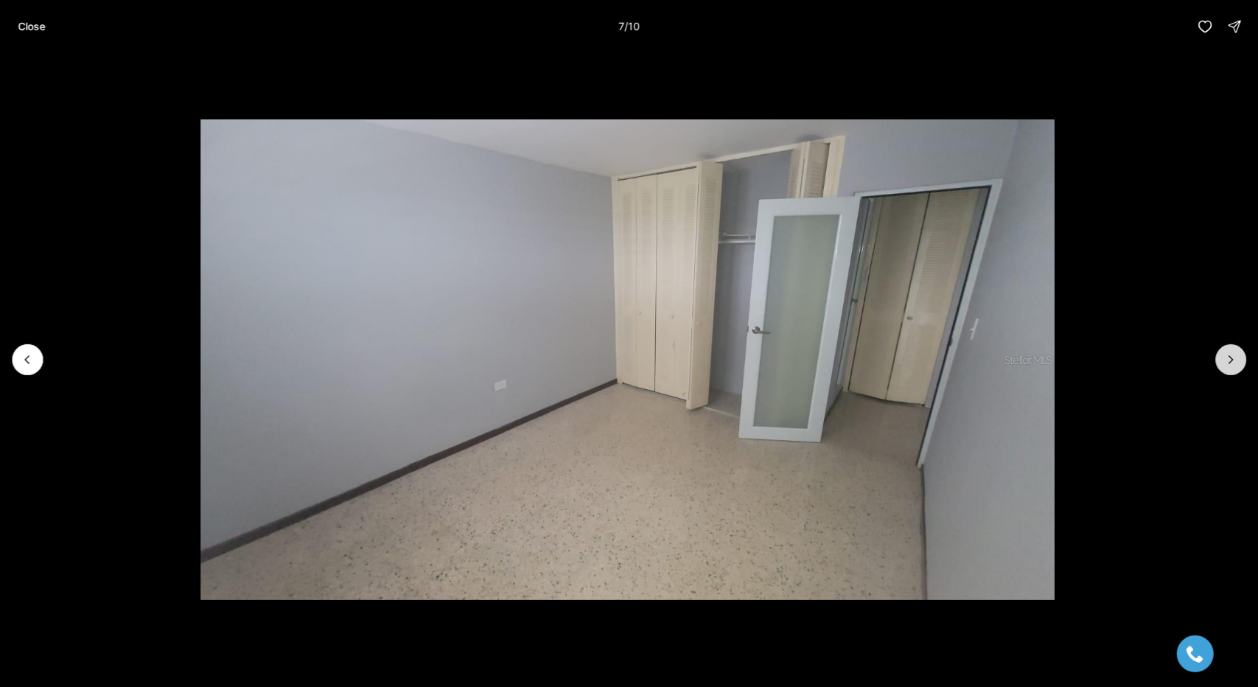
click at [1229, 358] on icon "Next slide" at bounding box center [1230, 359] width 15 height 15
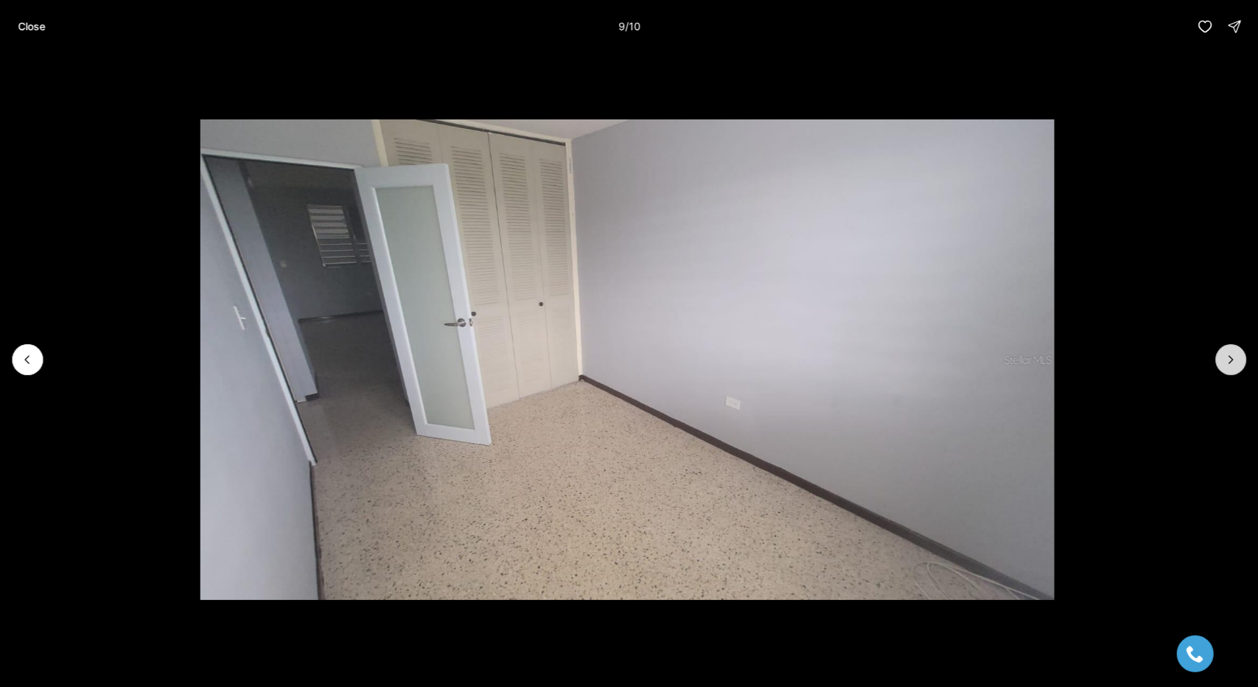
click at [1229, 358] on icon "Next slide" at bounding box center [1230, 359] width 15 height 15
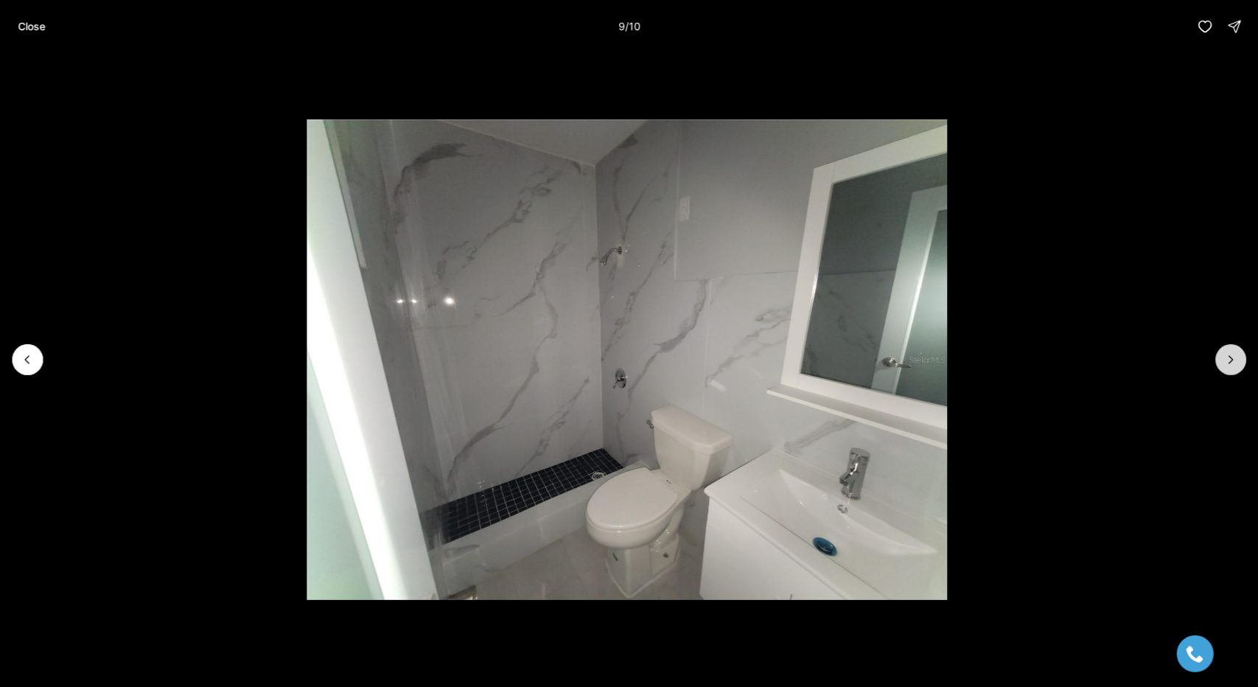
click at [1229, 358] on div at bounding box center [1230, 359] width 31 height 31
click at [1234, 359] on div at bounding box center [1230, 359] width 31 height 31
click at [32, 32] on button "Close" at bounding box center [31, 26] width 45 height 29
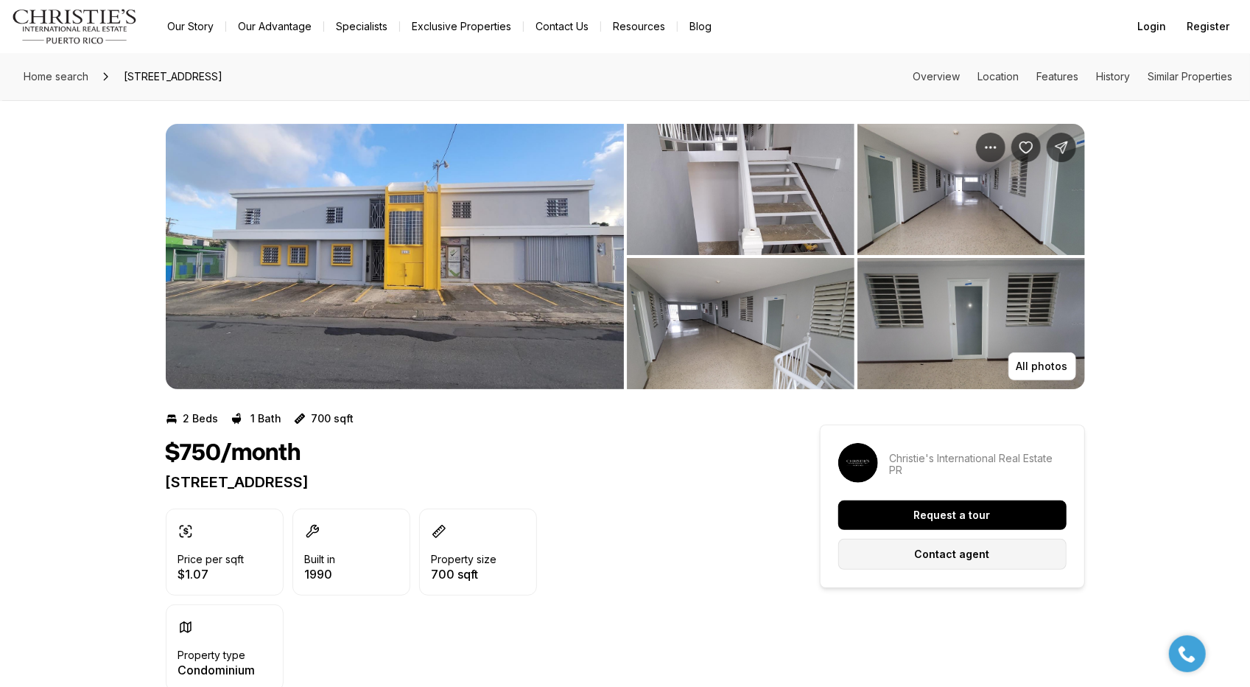
click at [900, 564] on button "Contact agent" at bounding box center [952, 554] width 228 height 31
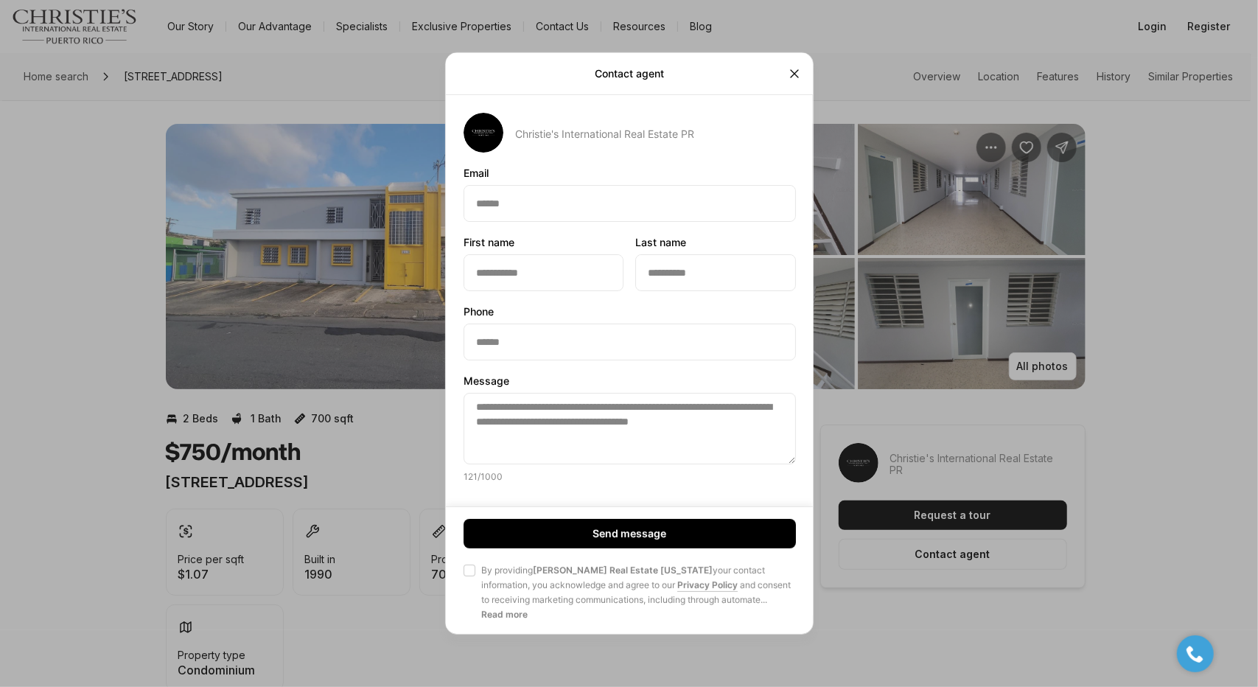
click at [796, 72] on icon "Close" at bounding box center [793, 73] width 15 height 15
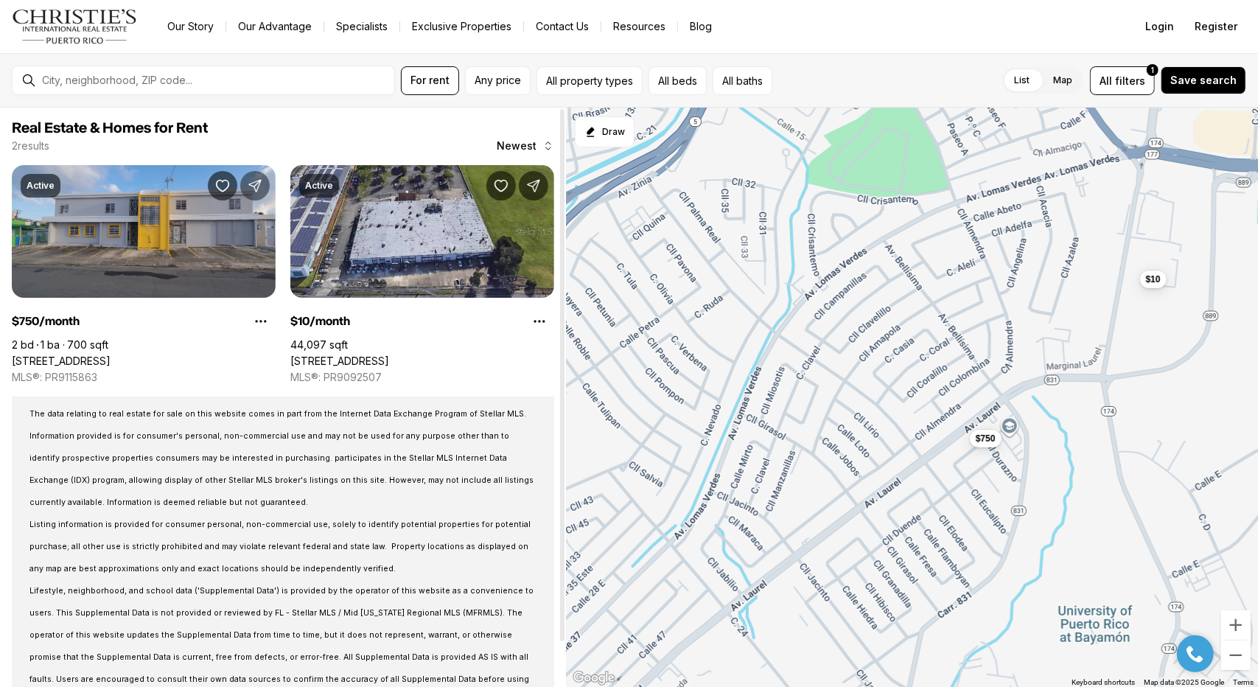
click at [255, 186] on icon "Share Property" at bounding box center [255, 185] width 15 height 15
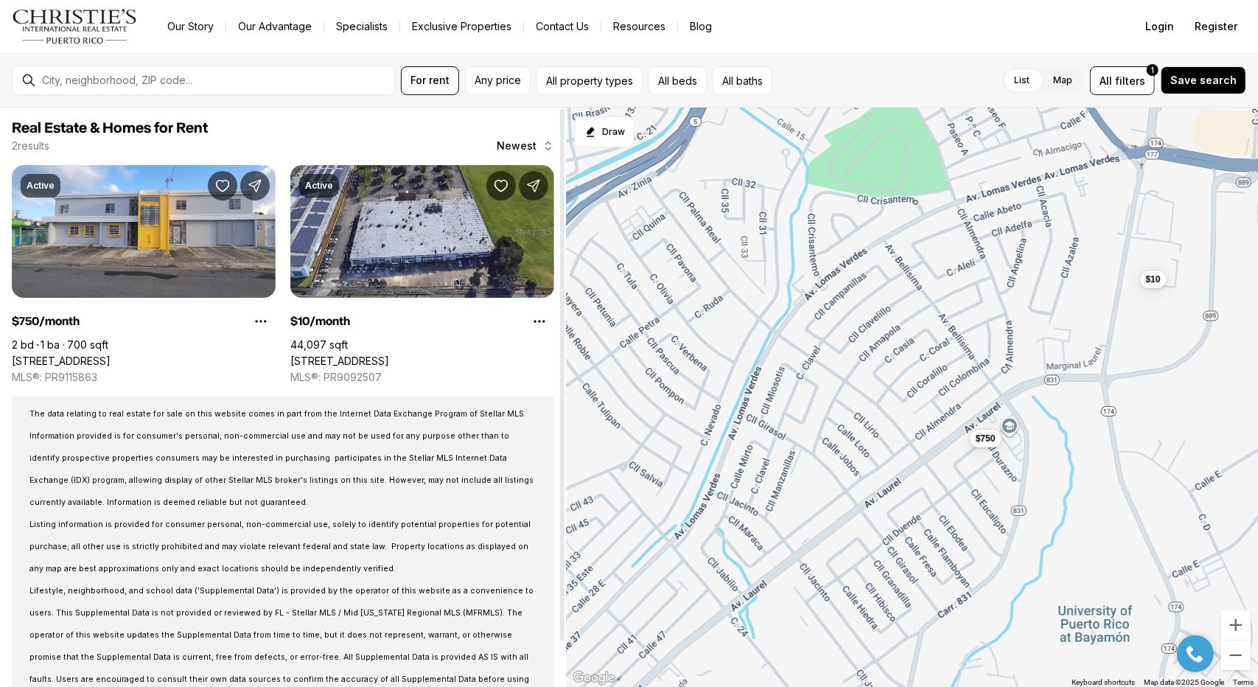
click at [254, 142] on div "2 results Newest" at bounding box center [283, 146] width 542 height 15
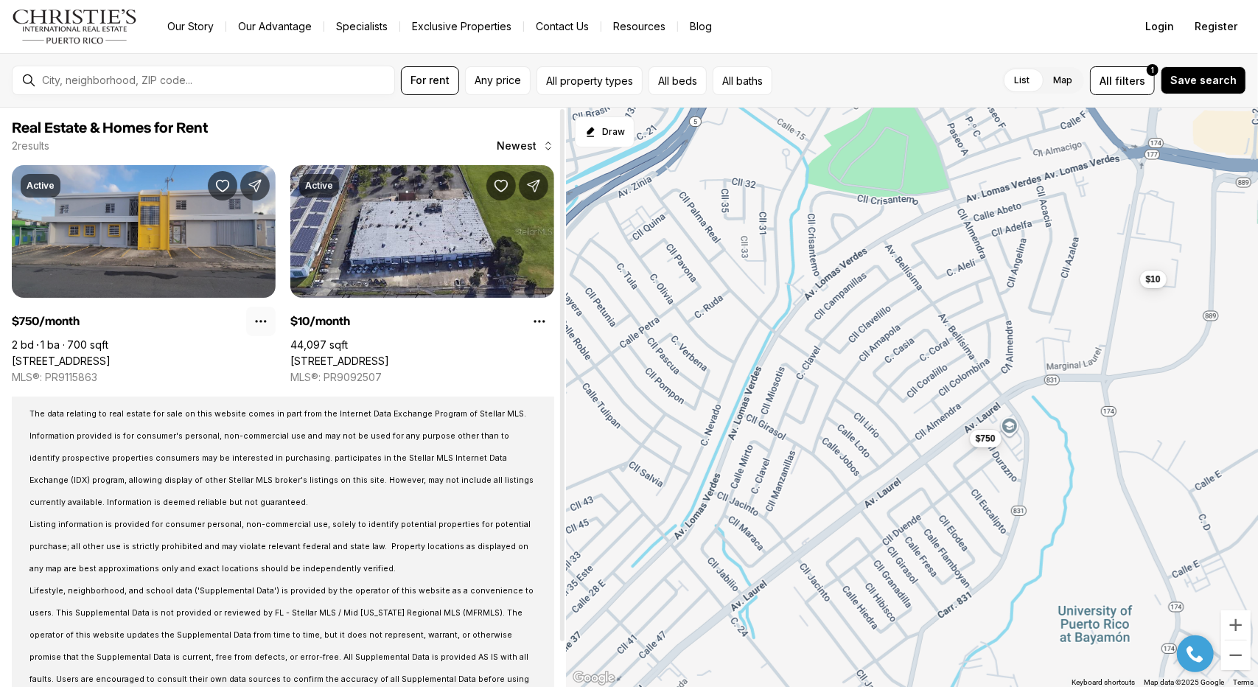
click at [262, 316] on icon "Property options" at bounding box center [260, 321] width 15 height 15
click at [111, 354] on link "[STREET_ADDRESS]" at bounding box center [61, 360] width 99 height 13
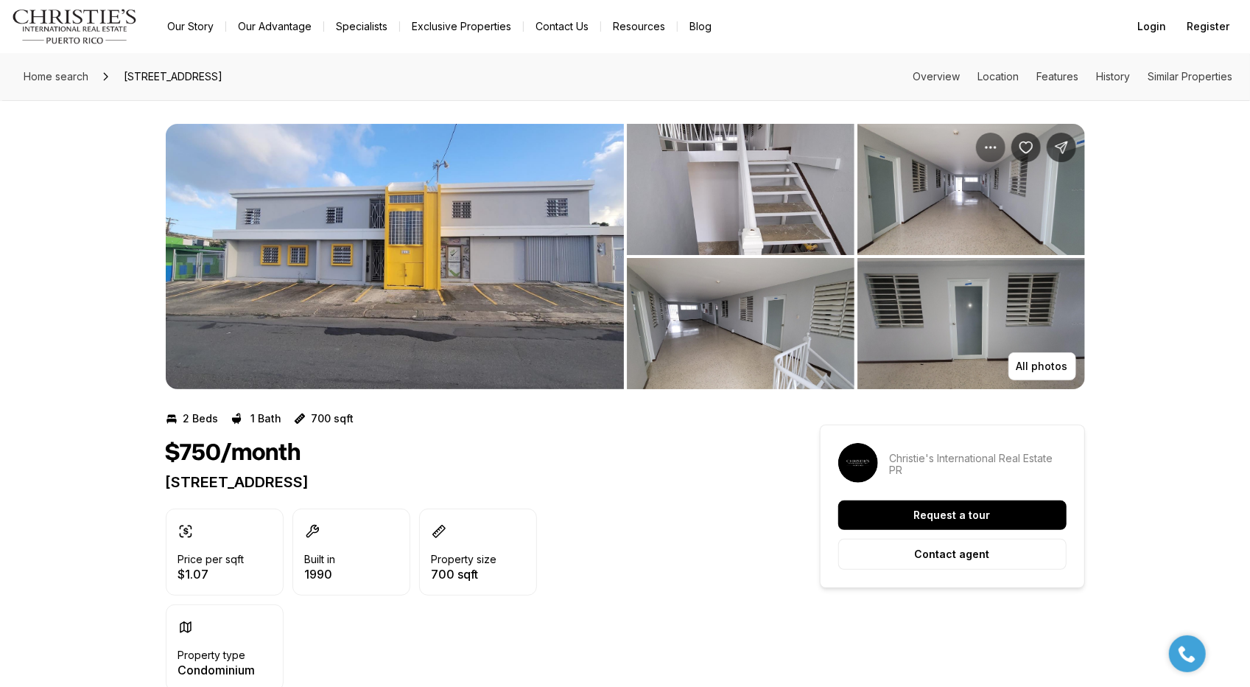
click at [993, 141] on icon "Property options" at bounding box center [991, 147] width 15 height 15
click at [961, 554] on p "Contact agent" at bounding box center [952, 554] width 75 height 12
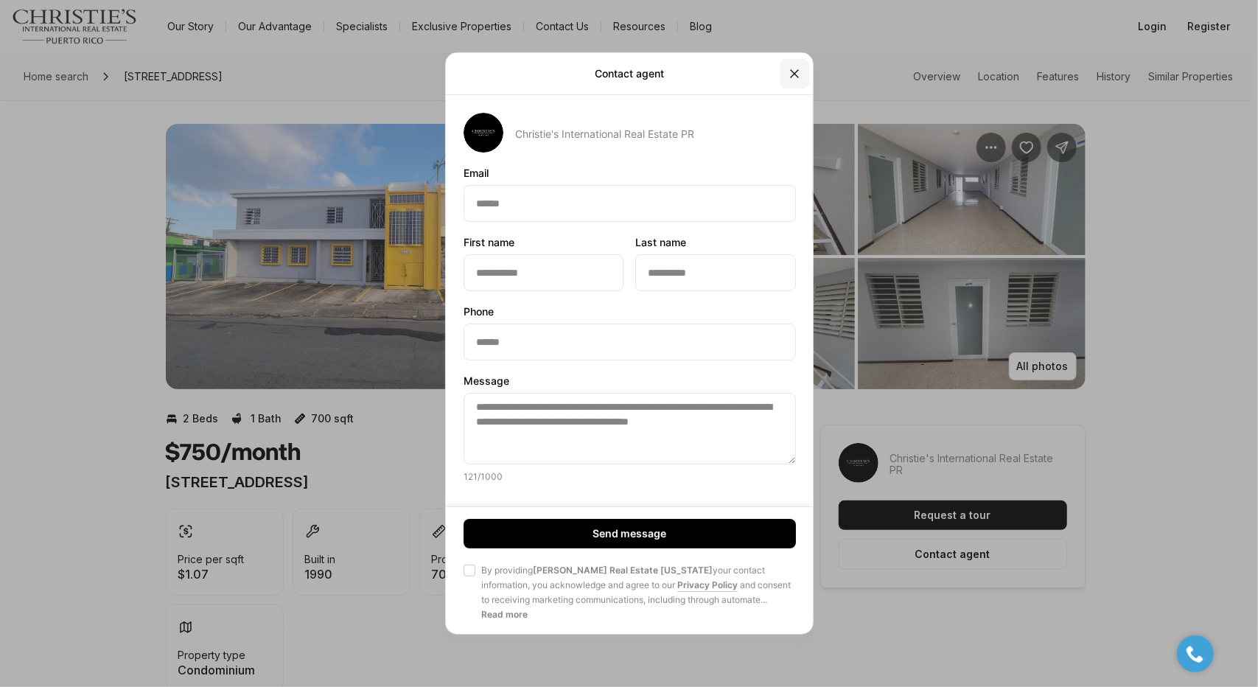
click at [788, 77] on icon "Close" at bounding box center [793, 73] width 15 height 15
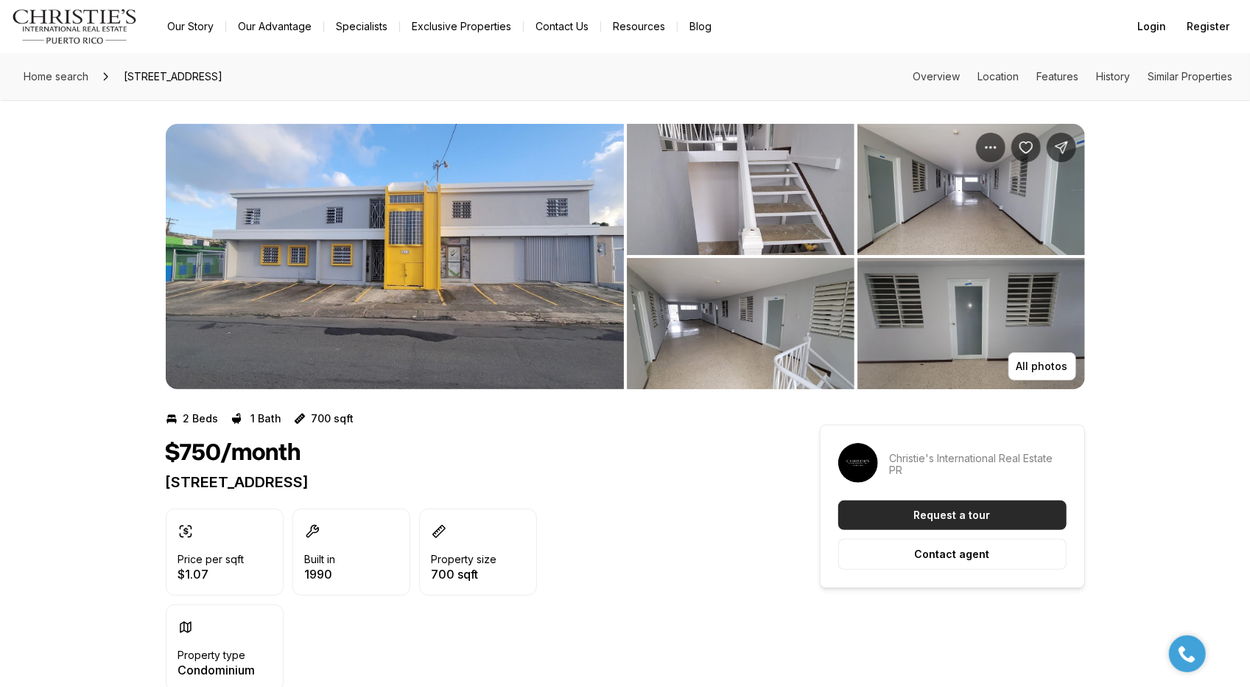
click at [980, 514] on p "Request a tour" at bounding box center [952, 515] width 77 height 12
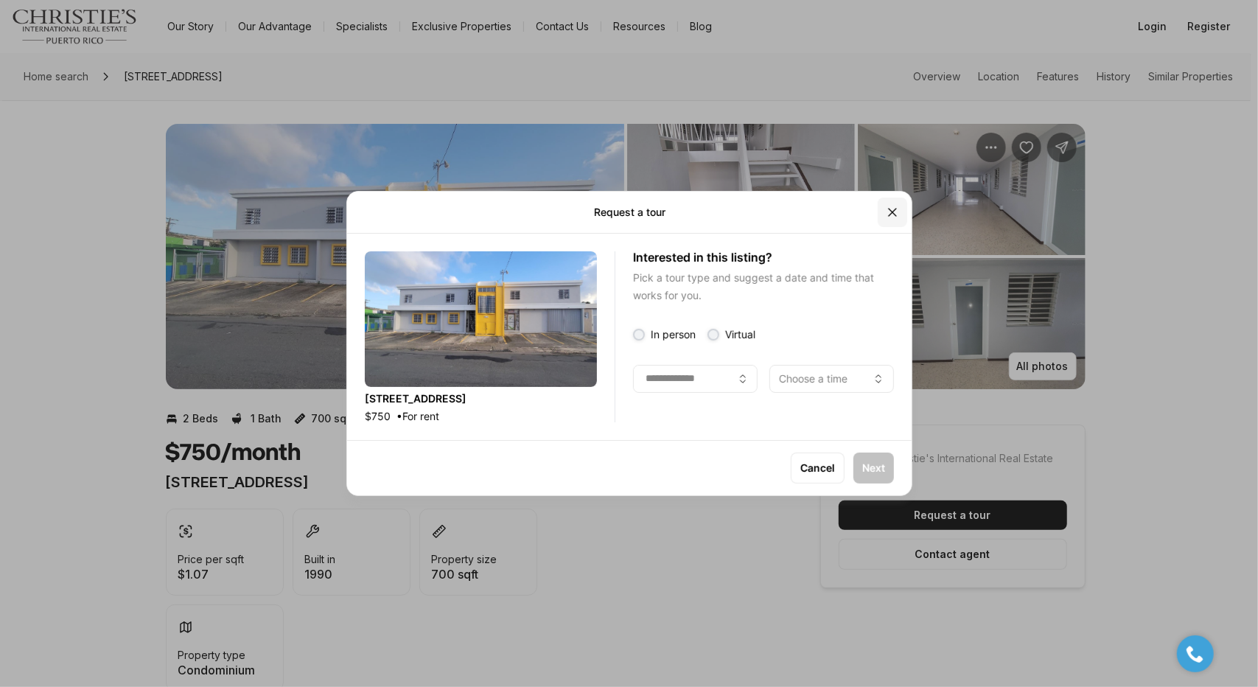
click at [891, 214] on icon "Close" at bounding box center [892, 212] width 7 height 7
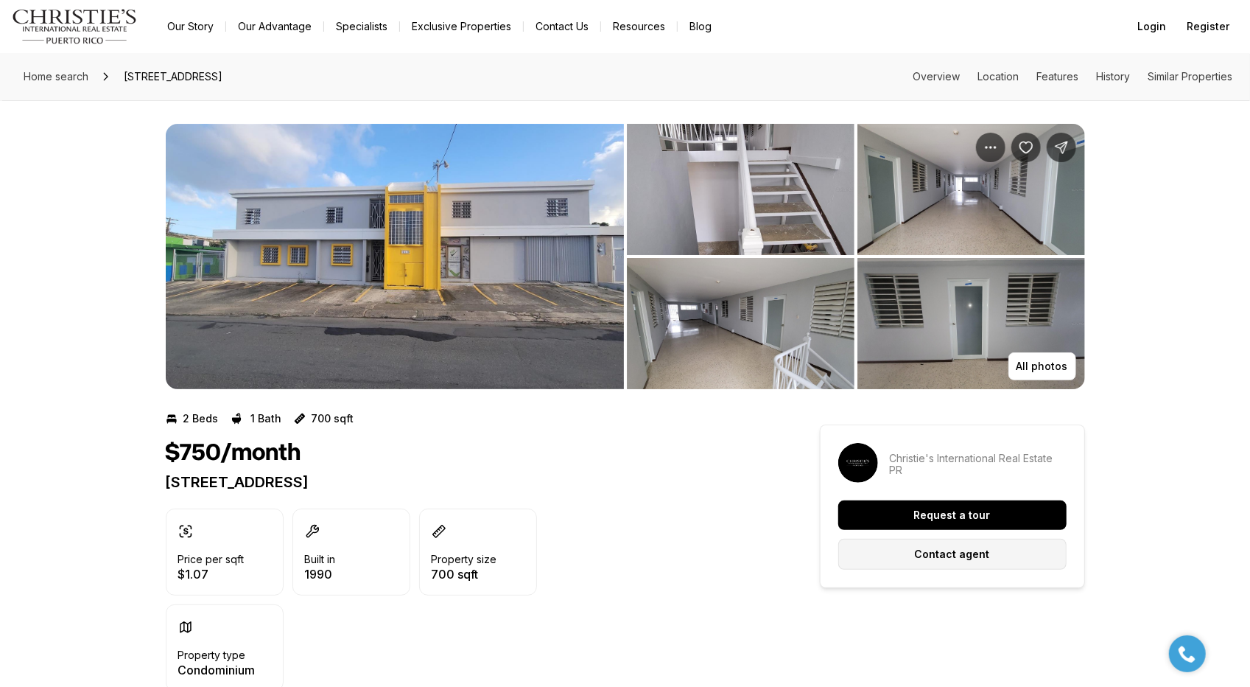
click at [1006, 551] on button "Contact agent" at bounding box center [952, 554] width 228 height 31
click at [1034, 376] on button "All photos" at bounding box center [1043, 366] width 68 height 28
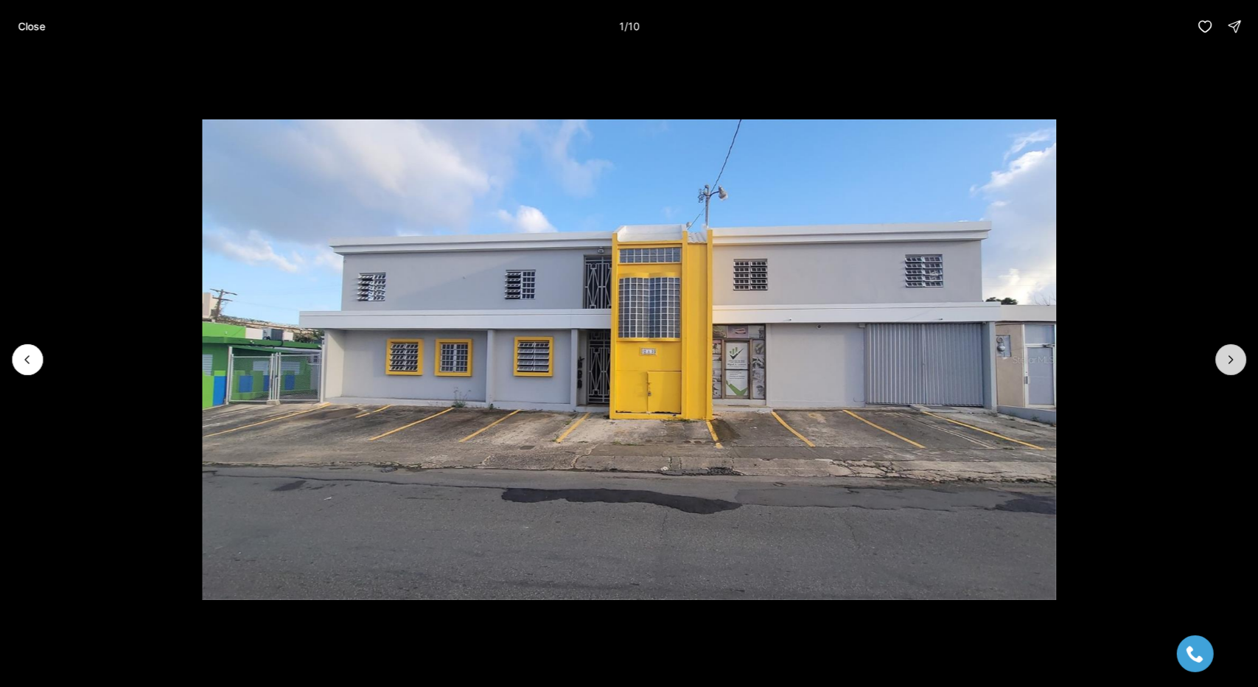
click at [1239, 359] on button "Next slide" at bounding box center [1230, 359] width 31 height 31
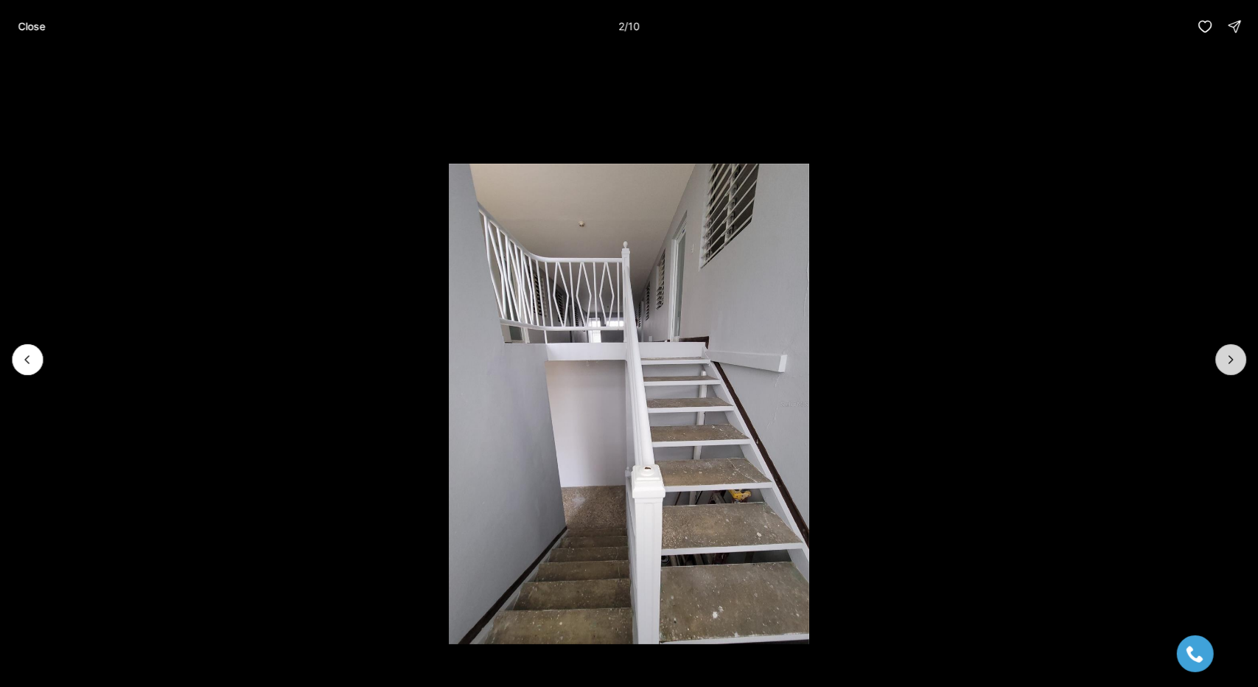
click at [1237, 348] on button "Next slide" at bounding box center [1230, 359] width 31 height 31
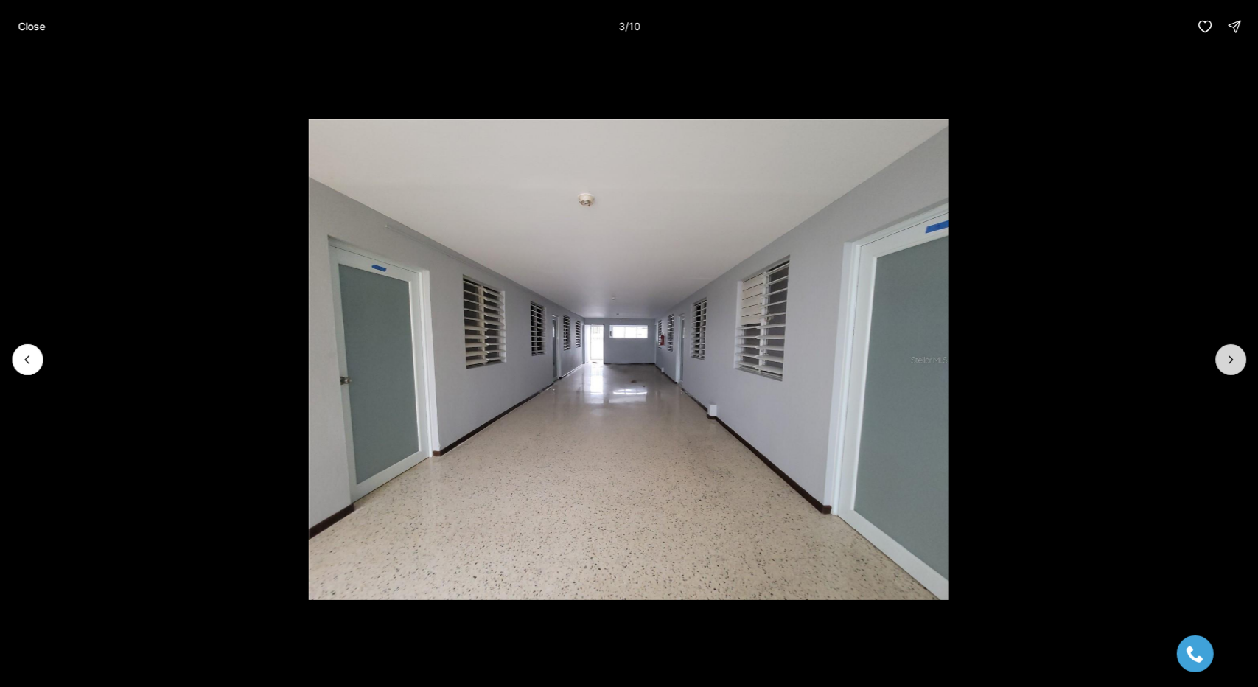
click at [1237, 348] on button "Next slide" at bounding box center [1230, 359] width 31 height 31
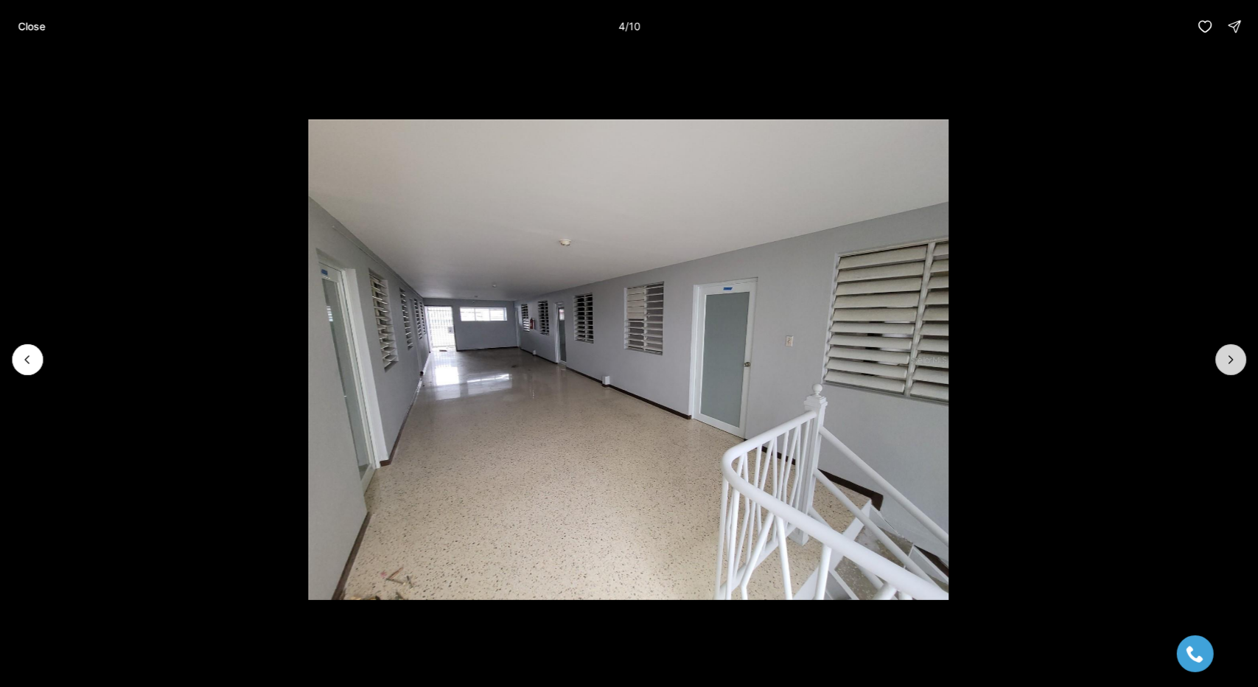
click at [1237, 348] on button "Next slide" at bounding box center [1230, 359] width 31 height 31
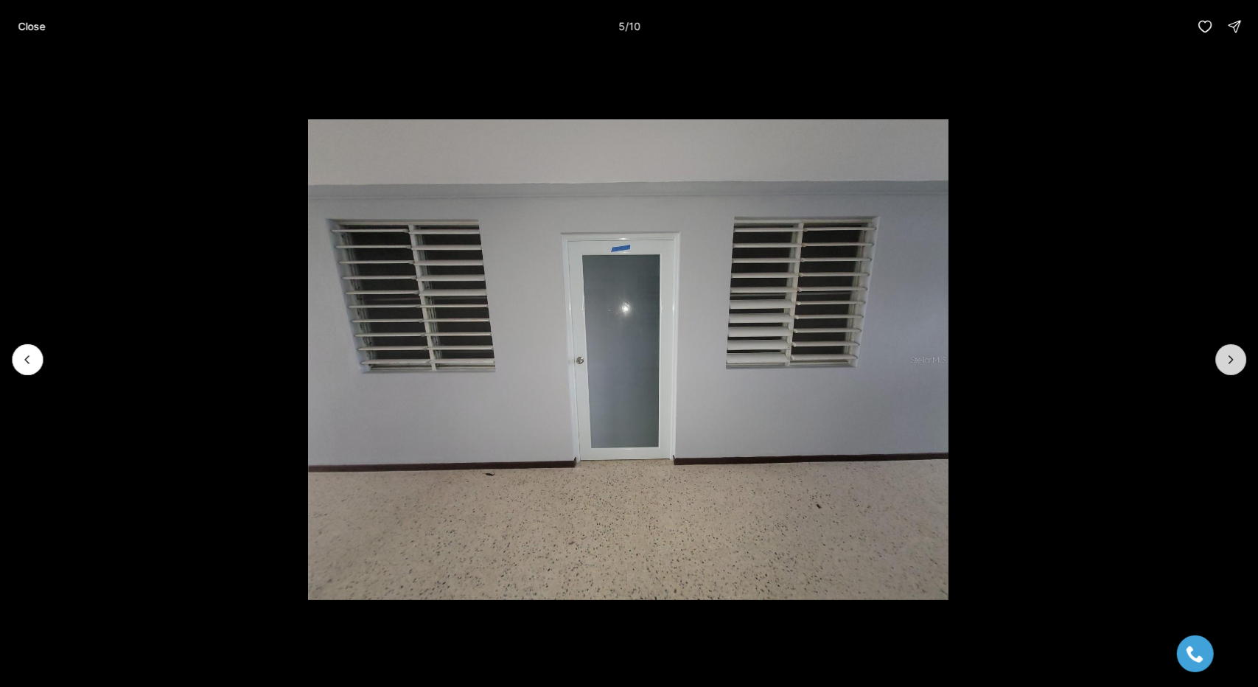
click at [1232, 357] on icon "Next slide" at bounding box center [1230, 359] width 15 height 15
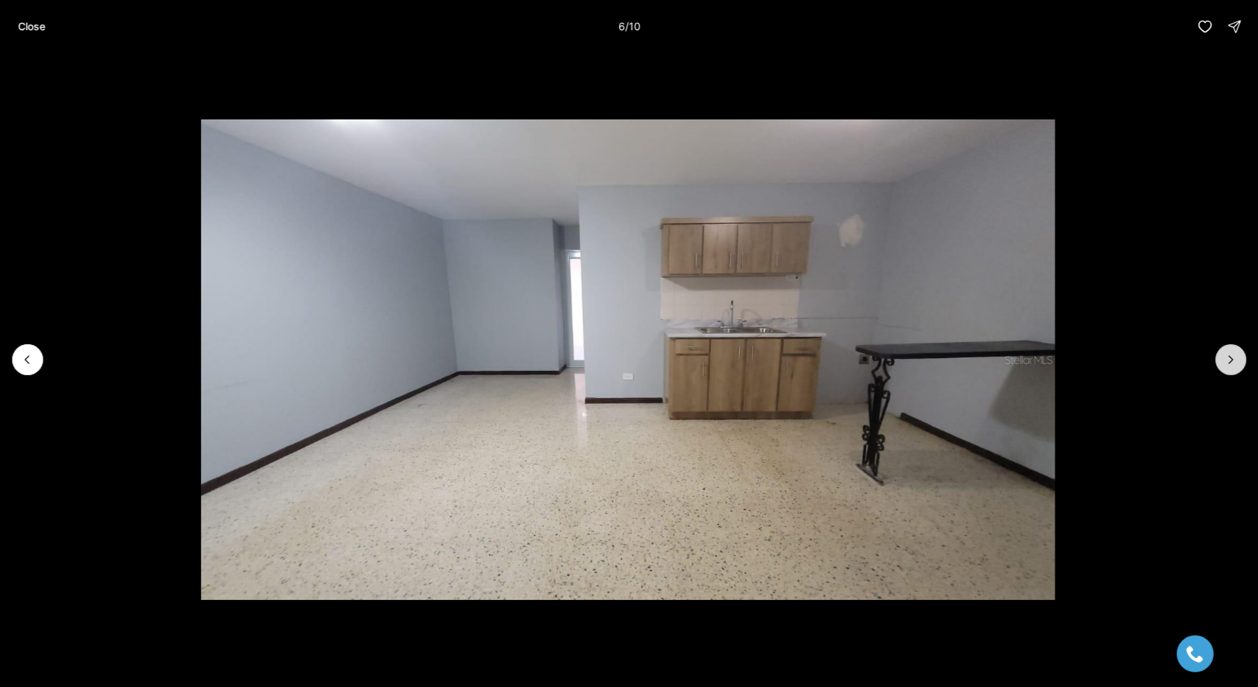
click at [1232, 354] on icon "Next slide" at bounding box center [1230, 359] width 15 height 15
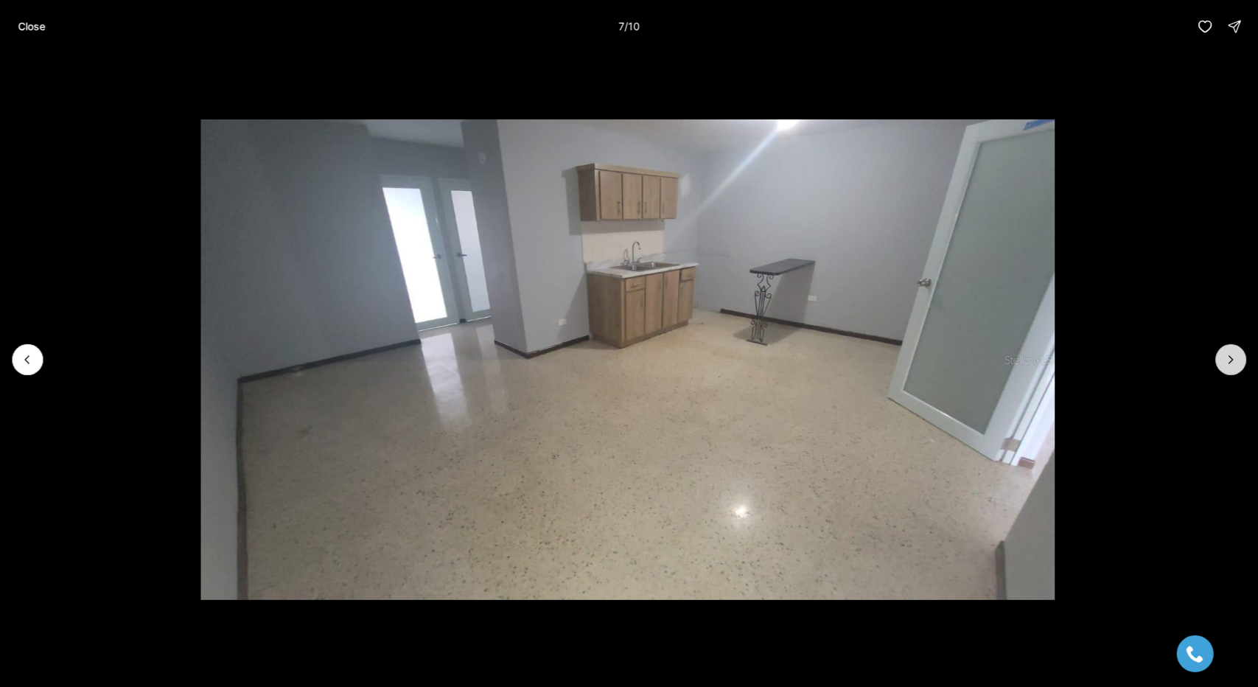
click at [1232, 354] on icon "Next slide" at bounding box center [1230, 359] width 15 height 15
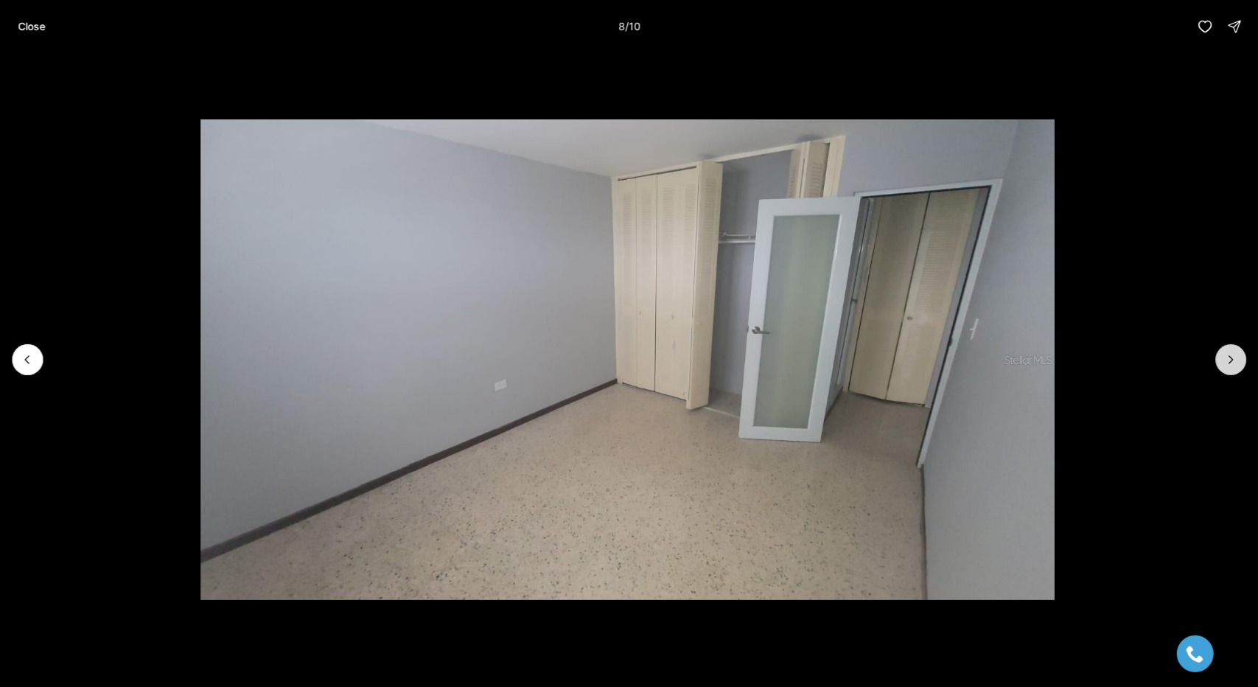
click at [1232, 350] on button "Next slide" at bounding box center [1230, 359] width 31 height 31
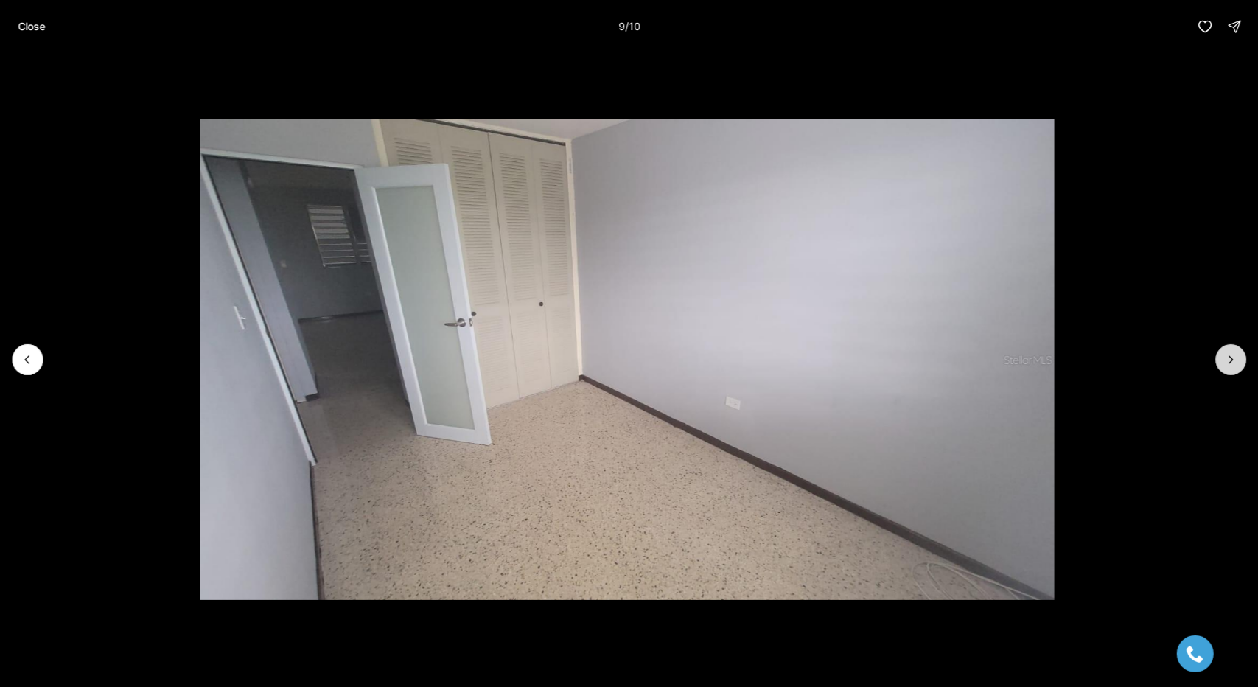
click at [1232, 350] on button "Next slide" at bounding box center [1230, 359] width 31 height 31
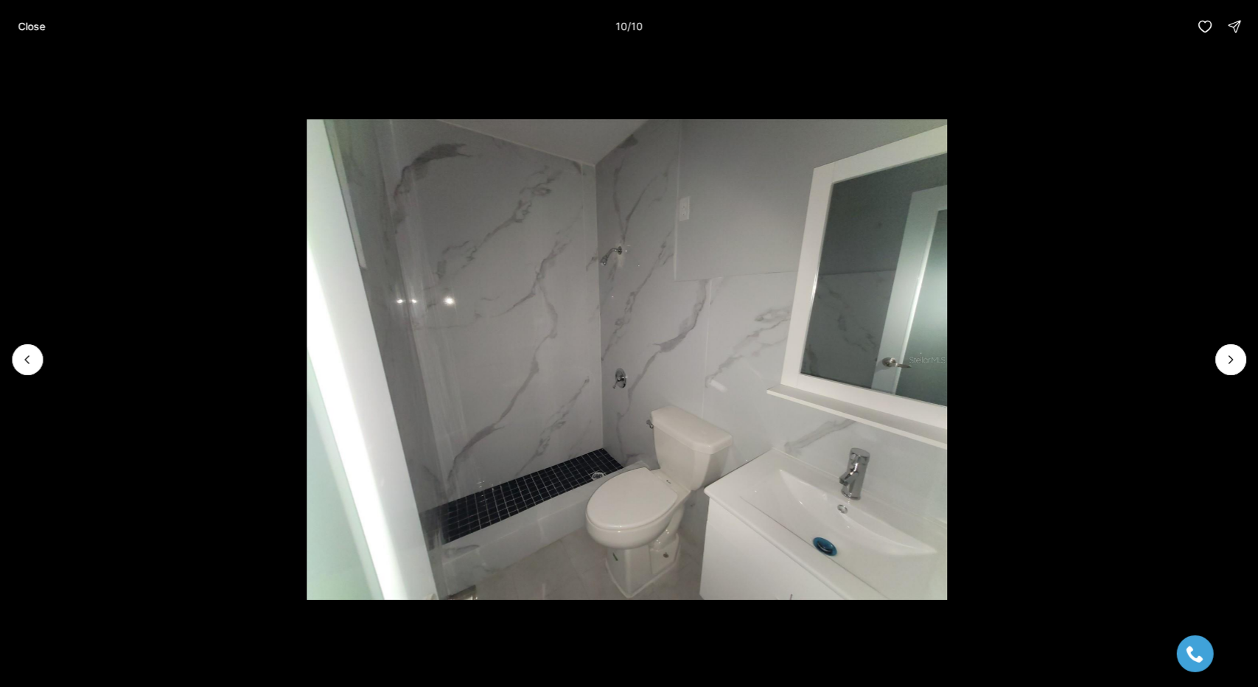
click at [1232, 348] on div at bounding box center [1230, 359] width 31 height 31
click at [1232, 360] on div at bounding box center [1230, 359] width 31 height 31
click at [31, 350] on button "Previous slide" at bounding box center [27, 359] width 31 height 31
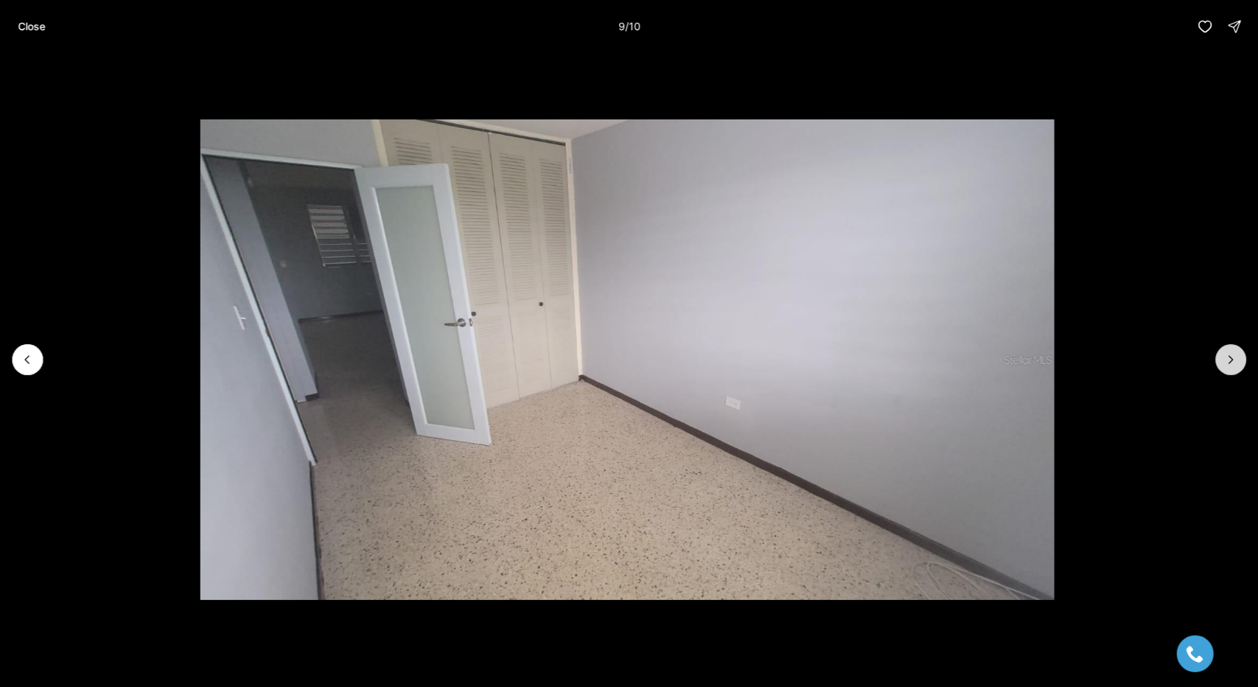
click at [1238, 357] on icon "Next slide" at bounding box center [1230, 359] width 15 height 15
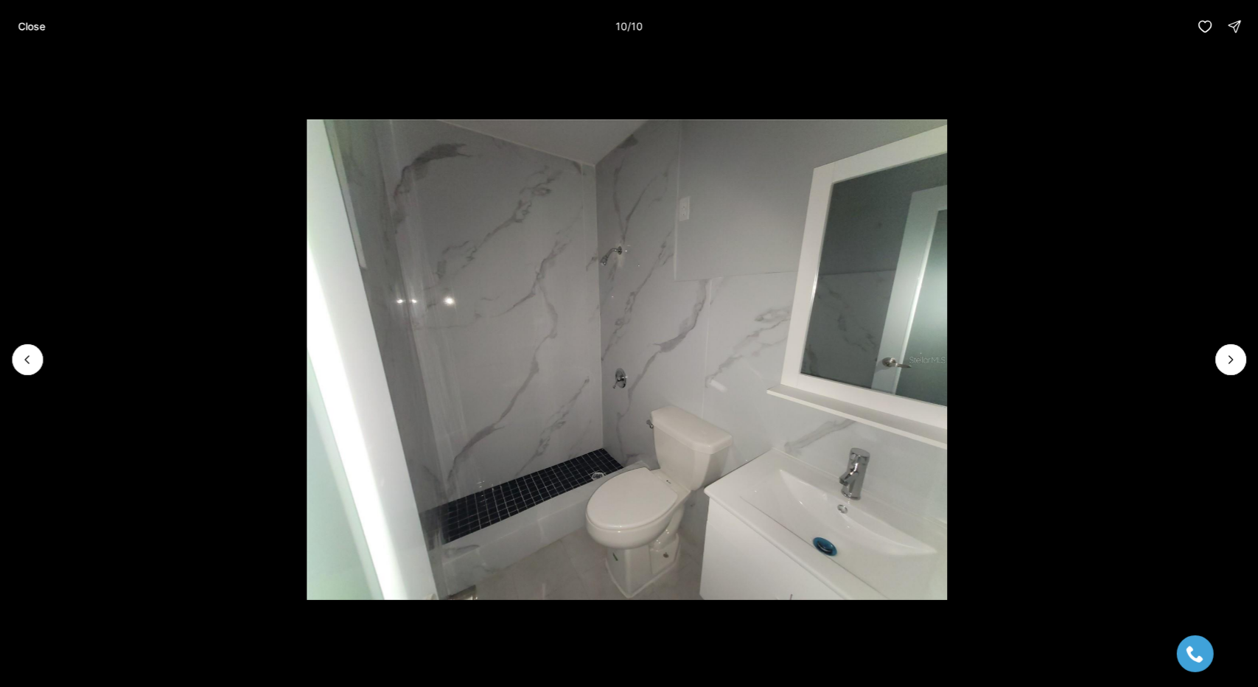
click at [1227, 346] on div at bounding box center [1230, 359] width 31 height 31
click at [27, 368] on button "Previous slide" at bounding box center [27, 359] width 31 height 31
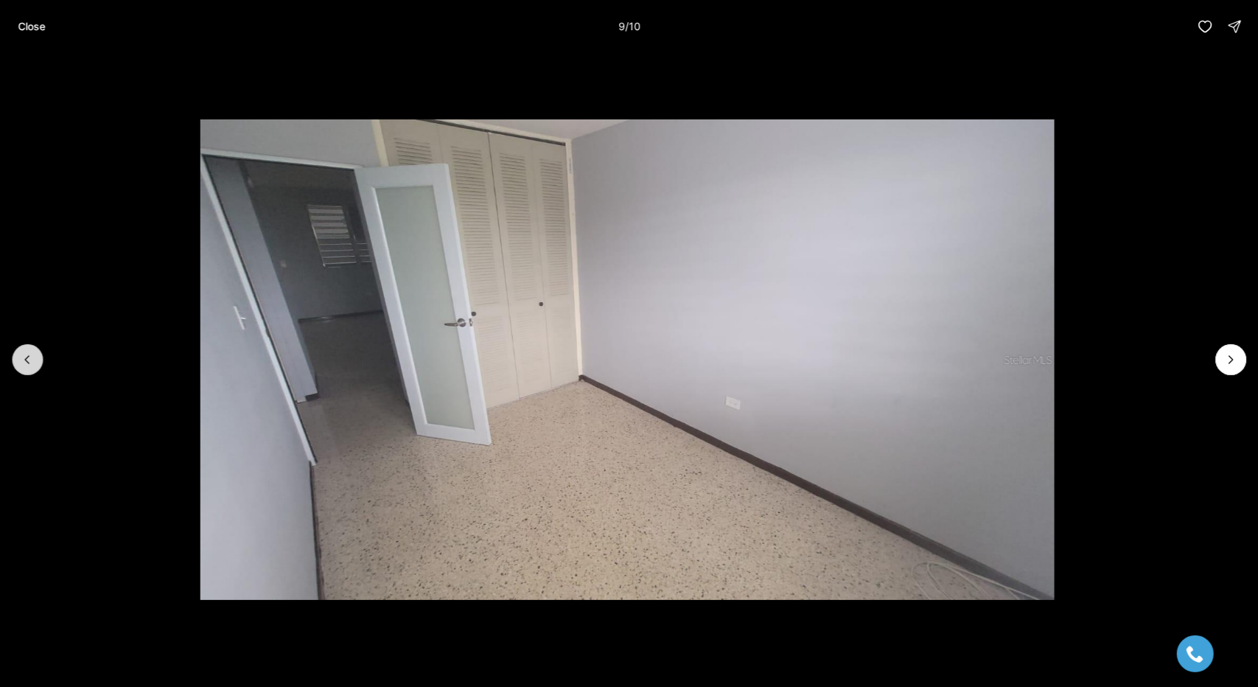
click at [25, 357] on icon "Previous slide" at bounding box center [27, 359] width 15 height 15
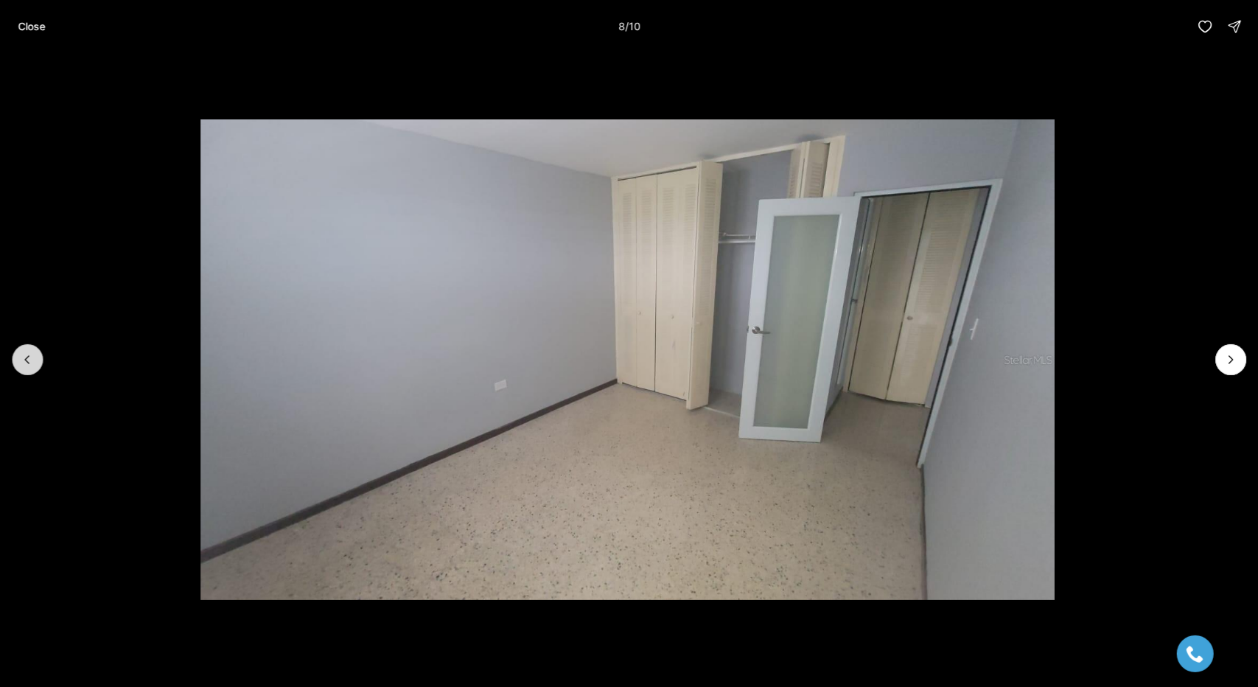
click at [25, 357] on icon "Previous slide" at bounding box center [27, 359] width 15 height 15
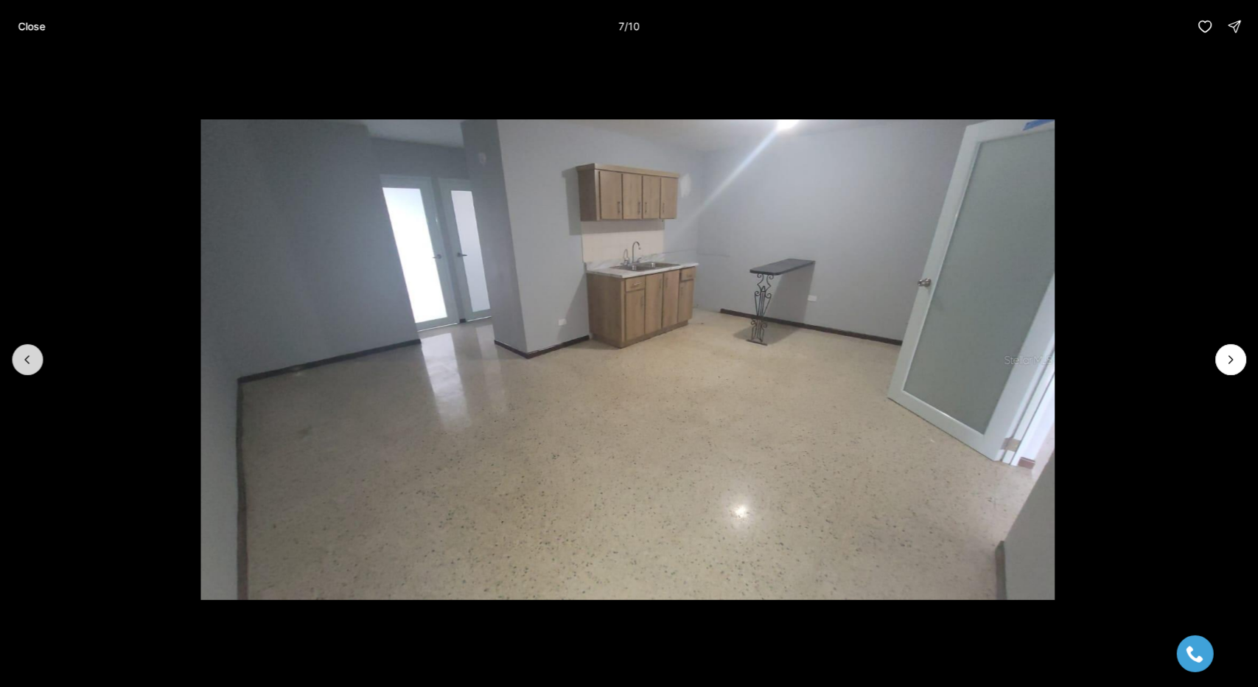
click at [25, 357] on icon "Previous slide" at bounding box center [27, 359] width 15 height 15
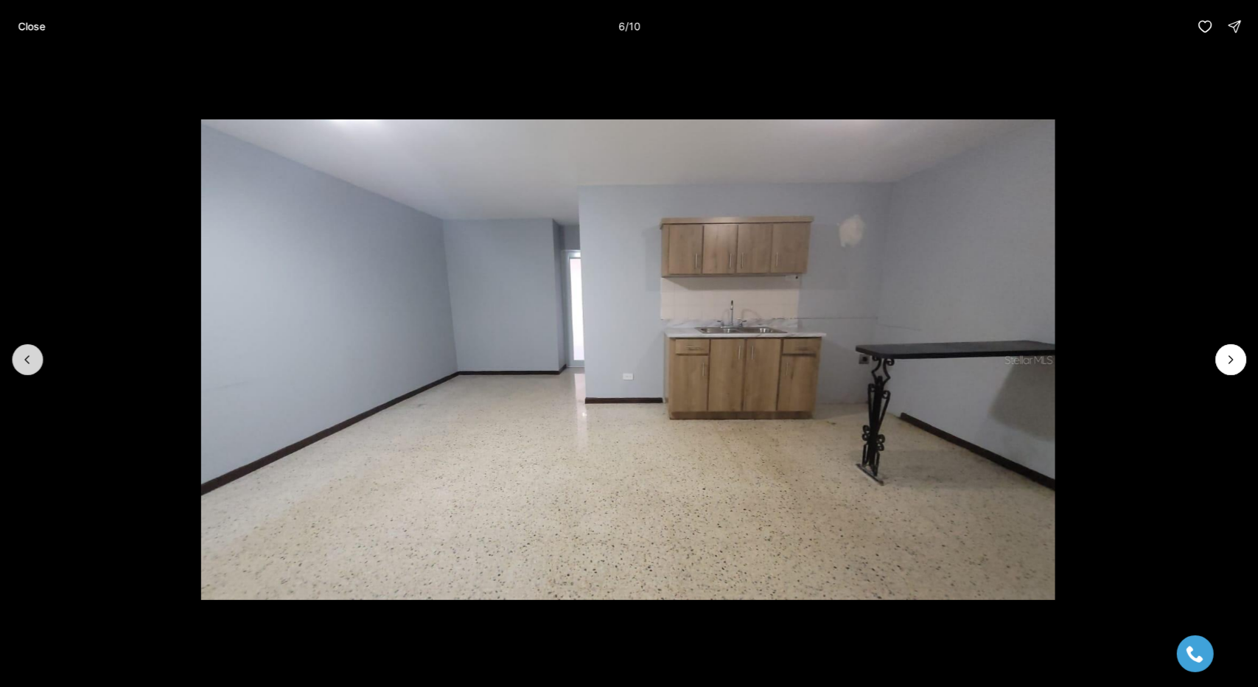
click at [25, 357] on icon "Previous slide" at bounding box center [27, 359] width 15 height 15
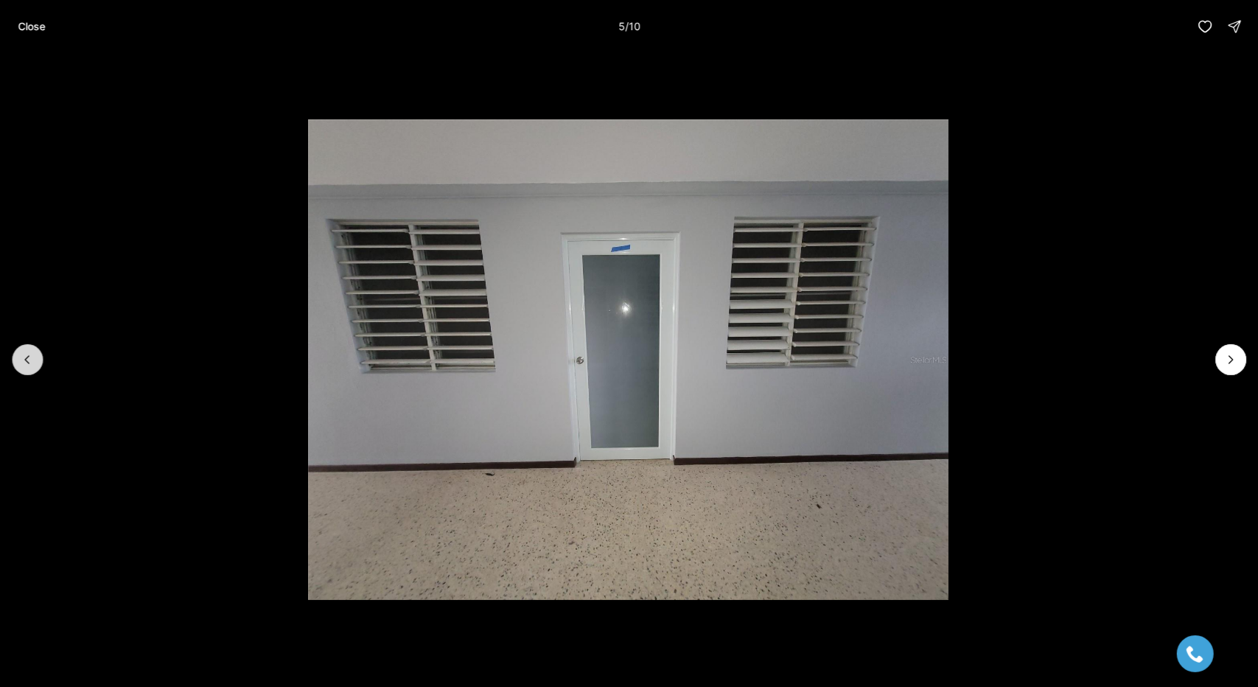
click at [25, 357] on icon "Previous slide" at bounding box center [27, 359] width 15 height 15
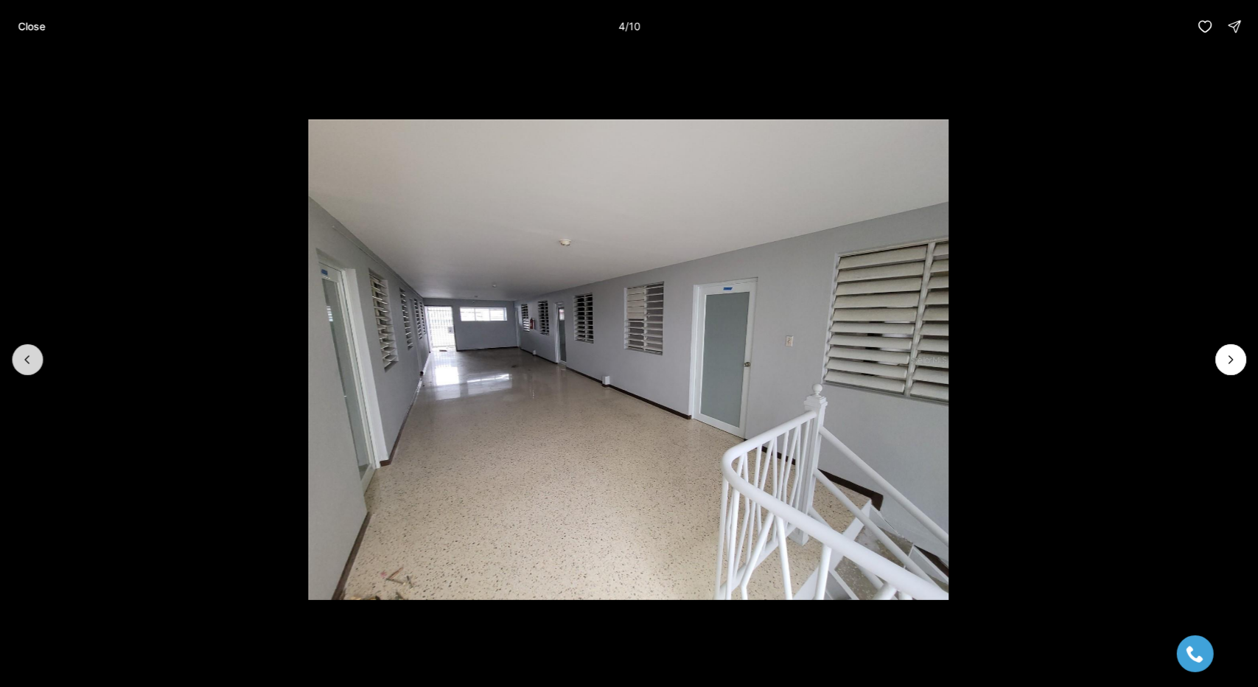
click at [25, 357] on icon "Previous slide" at bounding box center [27, 359] width 15 height 15
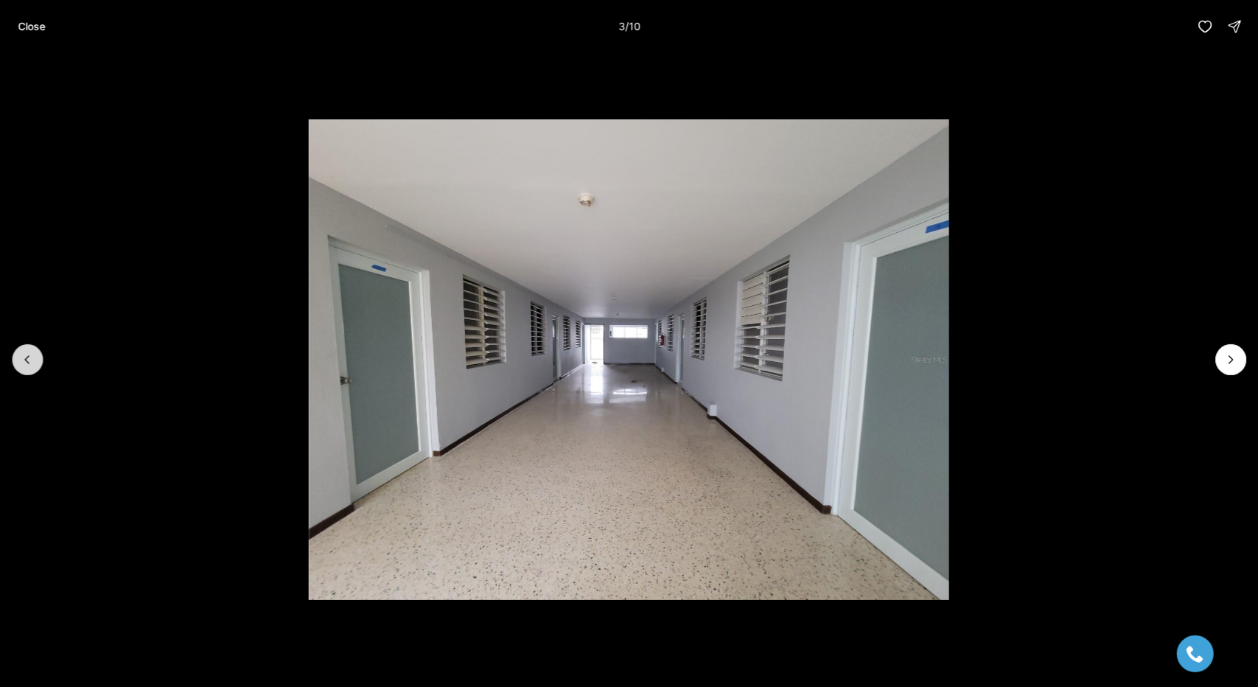
click at [25, 357] on icon "Previous slide" at bounding box center [27, 359] width 15 height 15
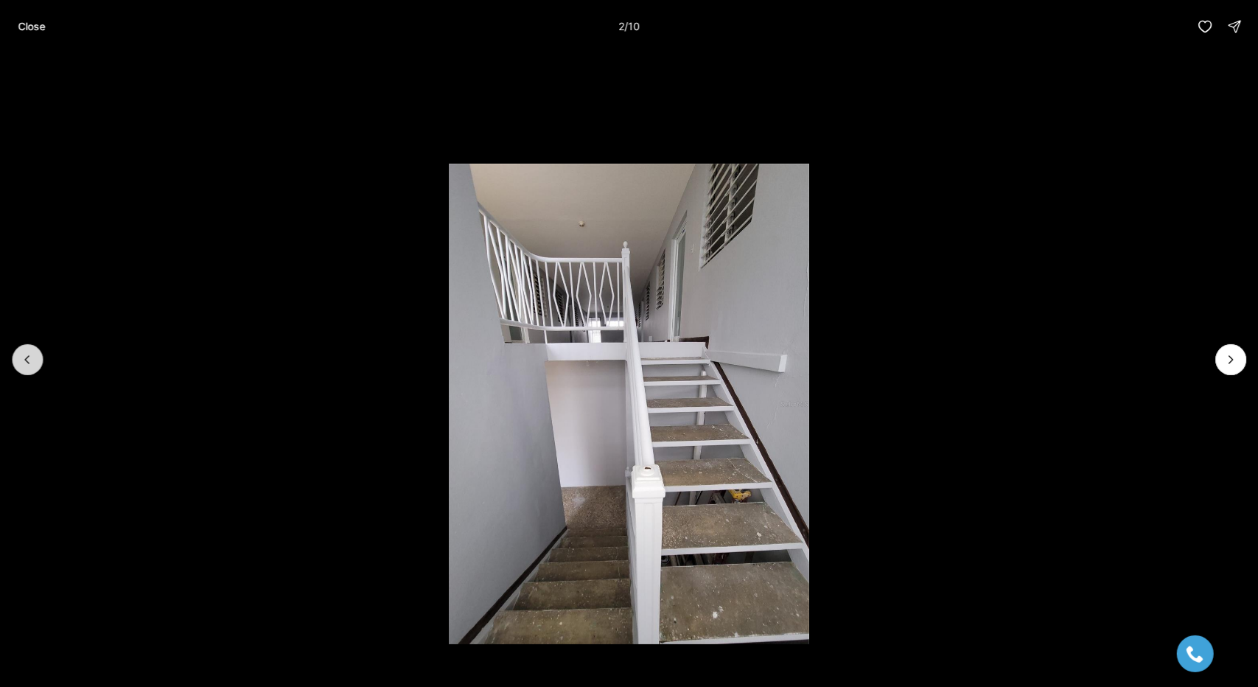
click at [25, 357] on icon "Previous slide" at bounding box center [27, 359] width 15 height 15
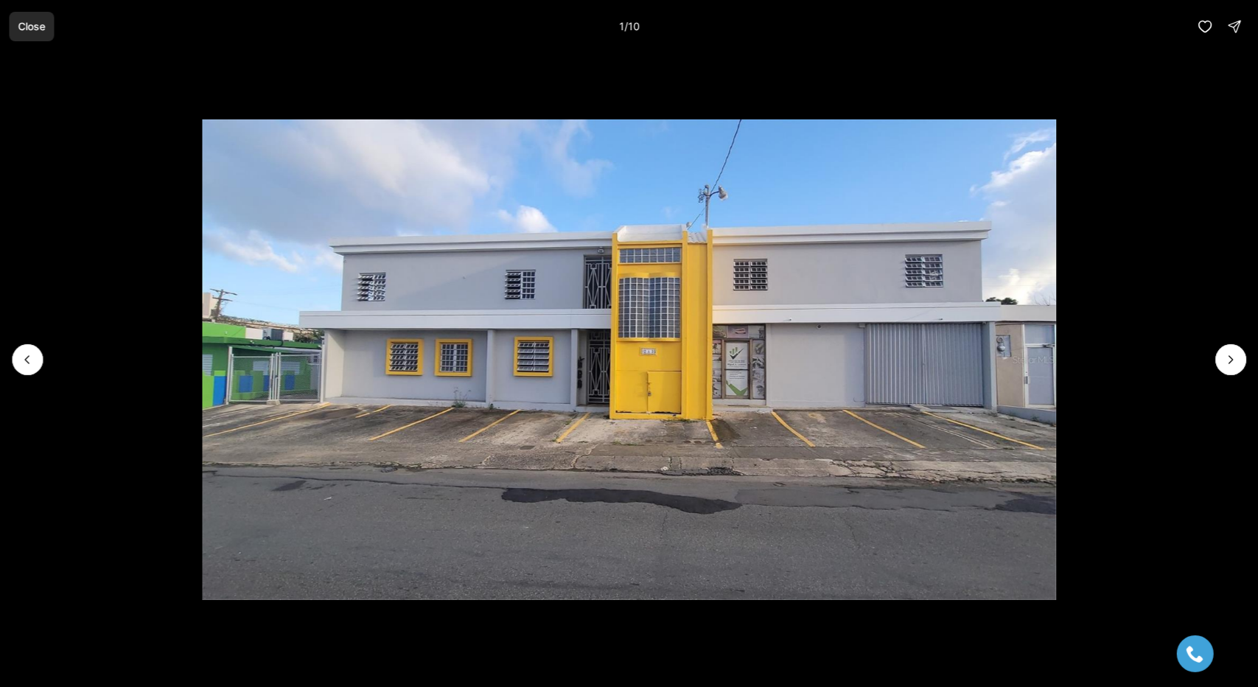
click at [29, 27] on p "Close" at bounding box center [31, 27] width 27 height 12
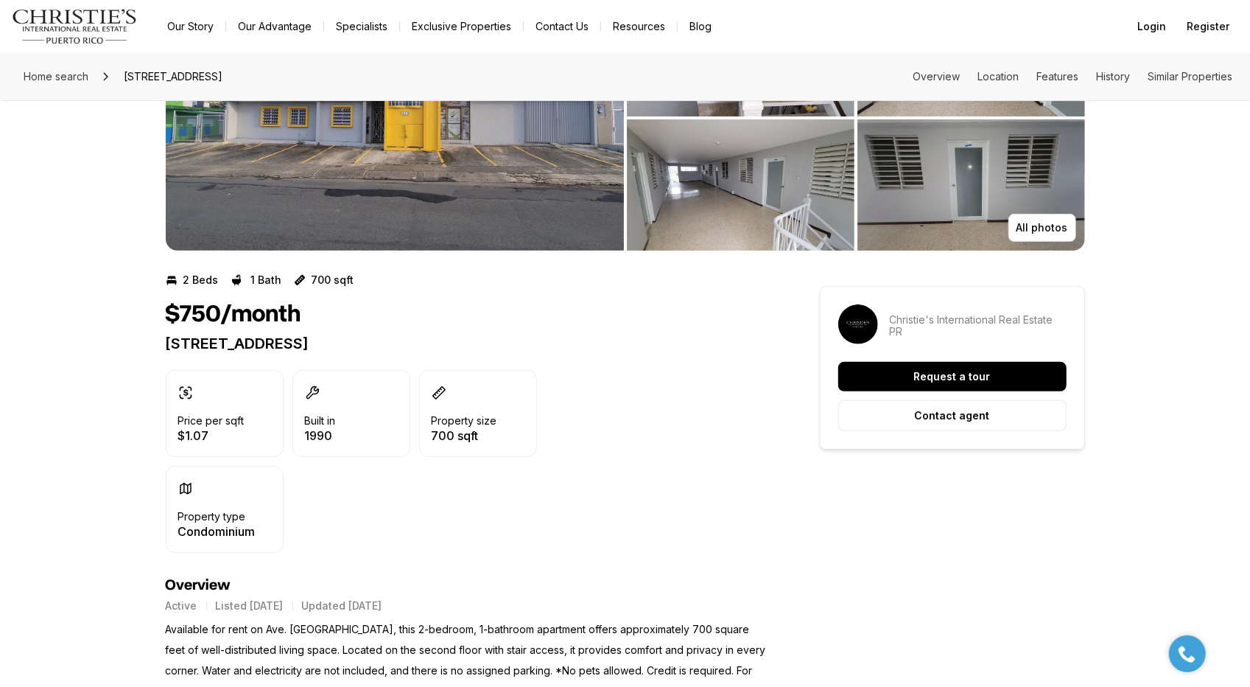
scroll to position [147, 0]
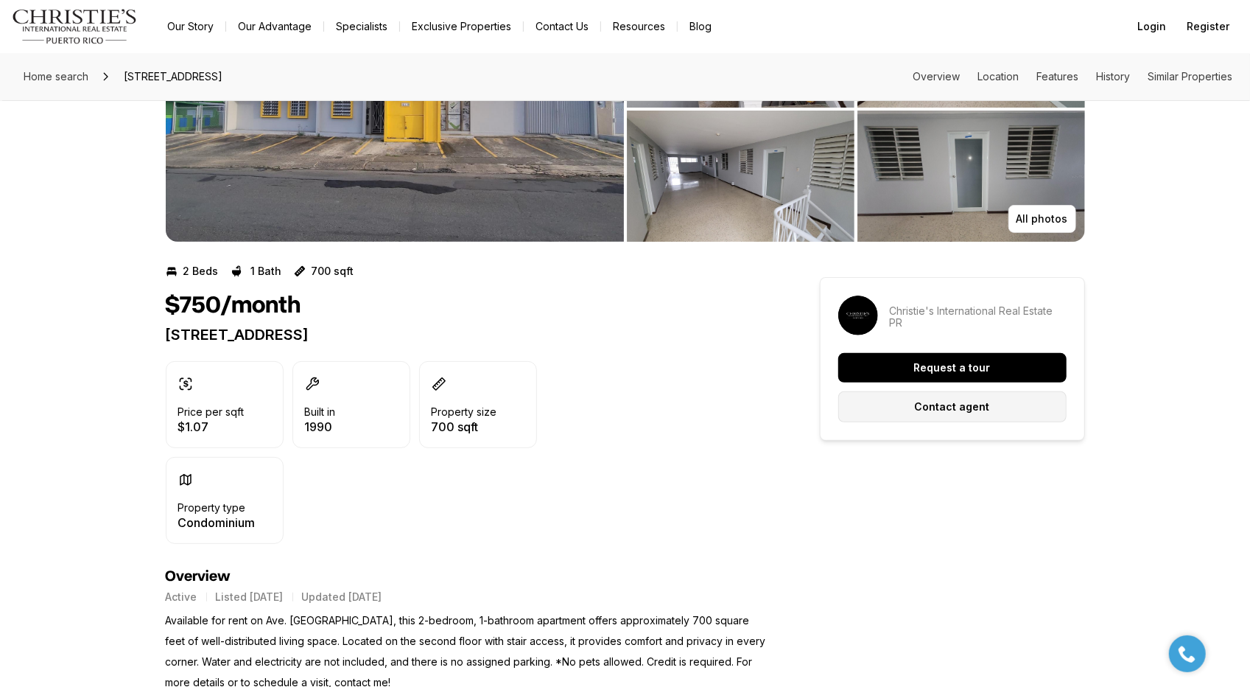
click at [1006, 406] on button "Contact agent" at bounding box center [952, 406] width 228 height 31
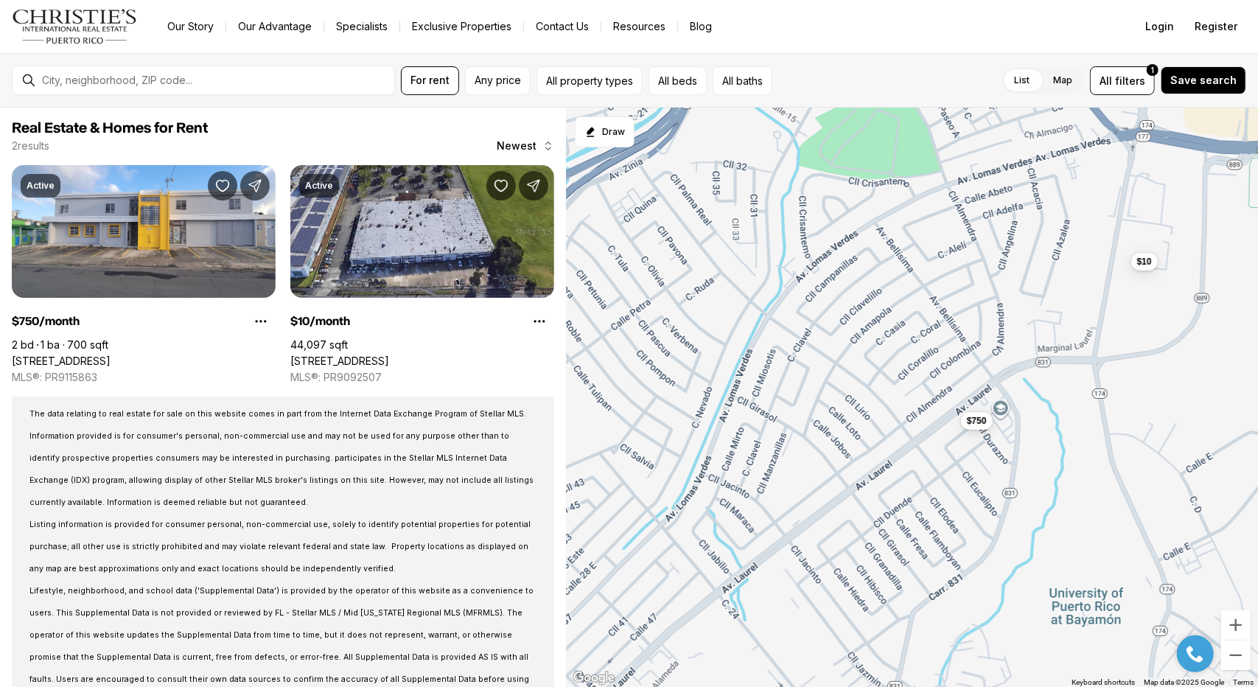
drag, startPoint x: 816, startPoint y: 489, endPoint x: 790, endPoint y: 435, distance: 60.0
click at [790, 435] on div "$750 $10" at bounding box center [912, 398] width 692 height 580
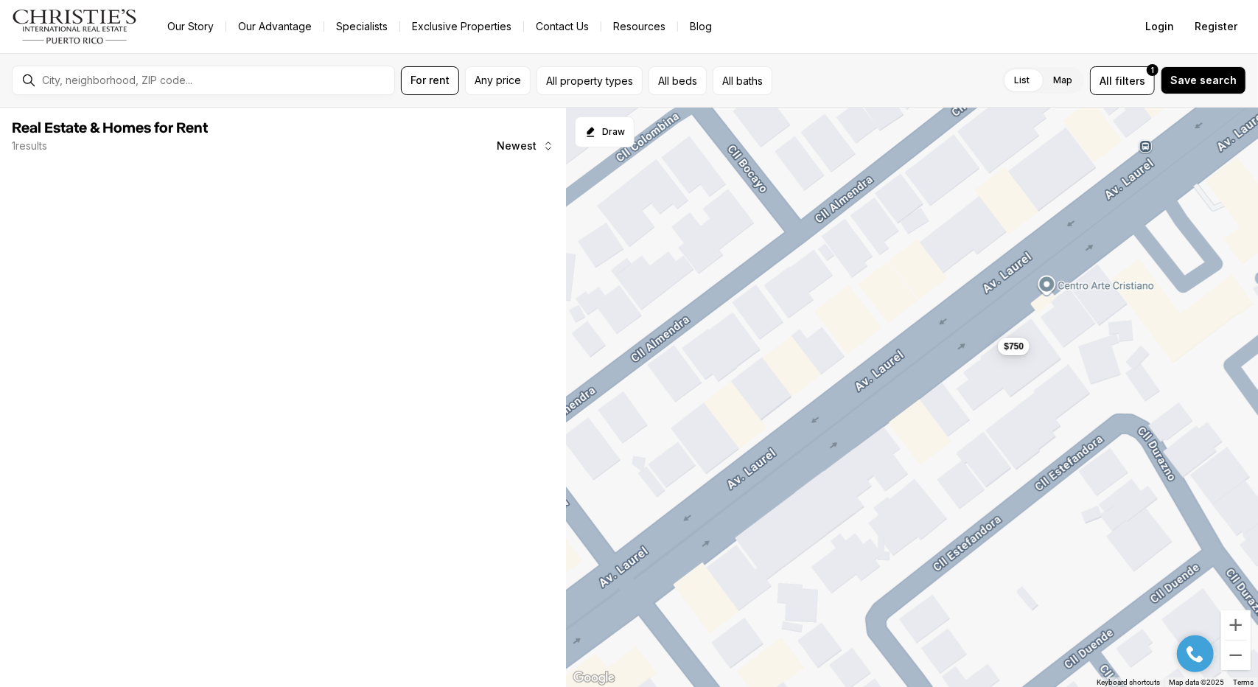
drag, startPoint x: 1067, startPoint y: 309, endPoint x: 1110, endPoint y: 373, distance: 77.4
click at [1110, 373] on div "$750" at bounding box center [912, 398] width 692 height 580
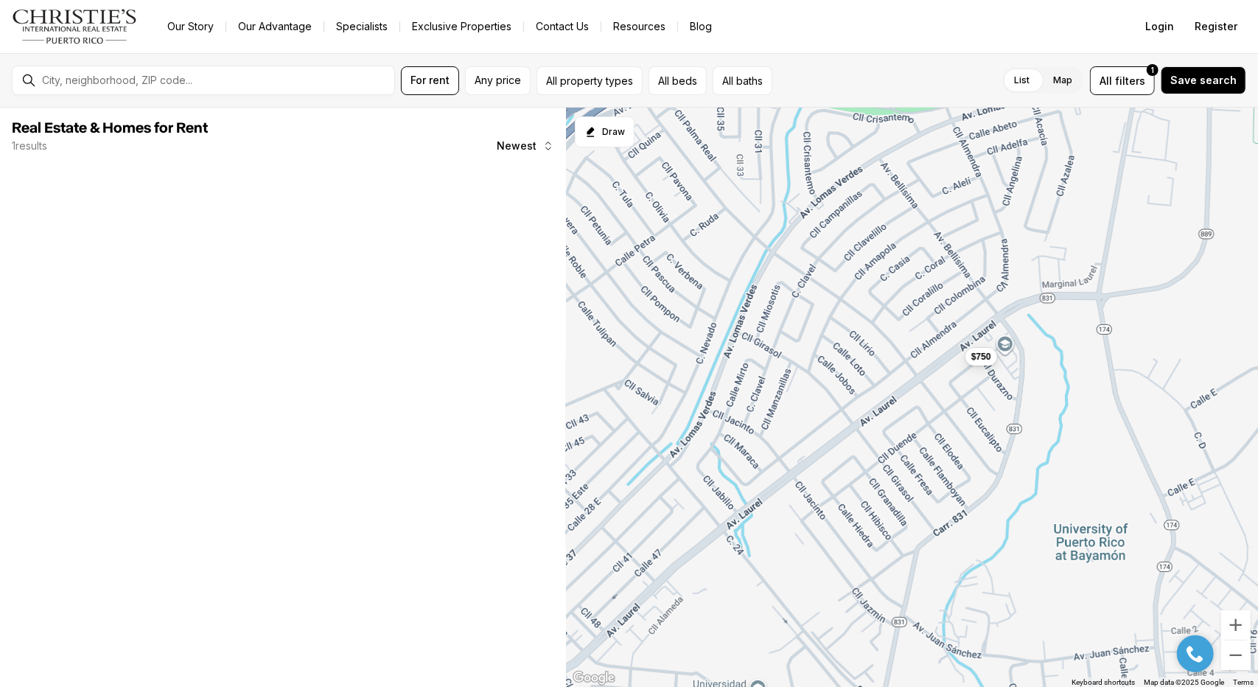
drag, startPoint x: 777, startPoint y: 407, endPoint x: 840, endPoint y: 390, distance: 64.9
click at [838, 395] on div "$750" at bounding box center [912, 398] width 692 height 580
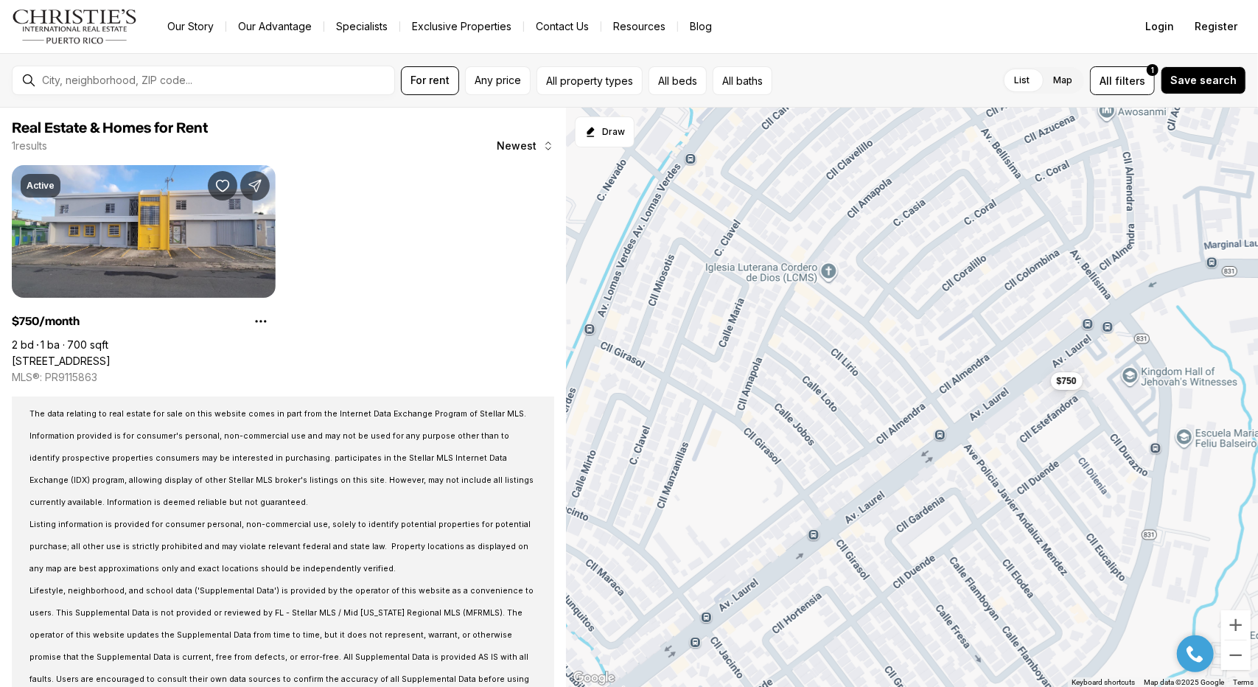
drag, startPoint x: 868, startPoint y: 348, endPoint x: 836, endPoint y: 435, distance: 93.2
click at [836, 435] on div "$750" at bounding box center [912, 398] width 692 height 580
